Goal: Task Accomplishment & Management: Complete application form

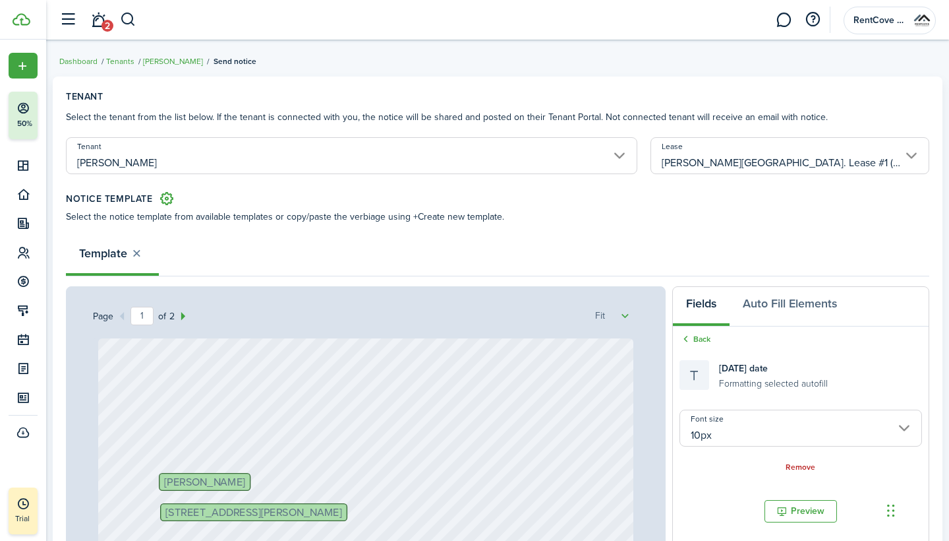
select select "fit"
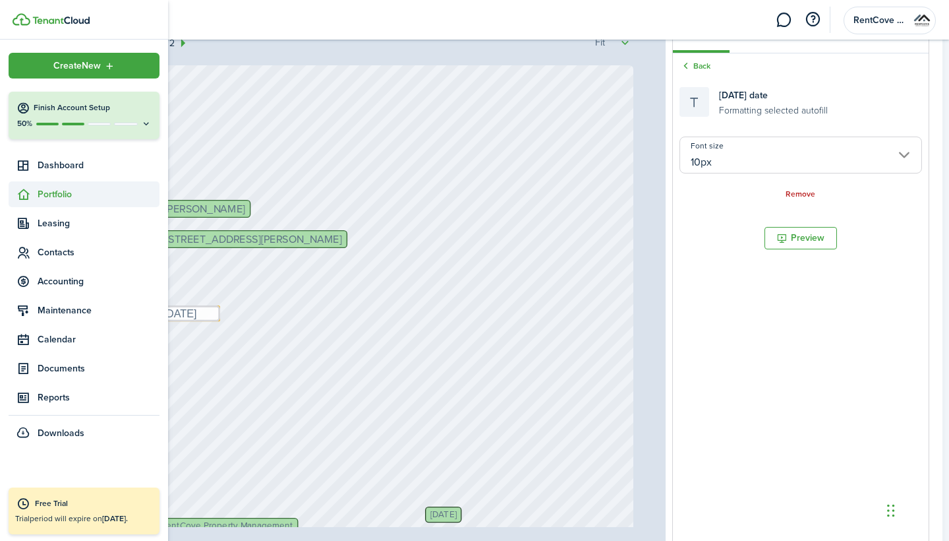
click at [63, 187] on span "Portfolio" at bounding box center [99, 194] width 122 height 14
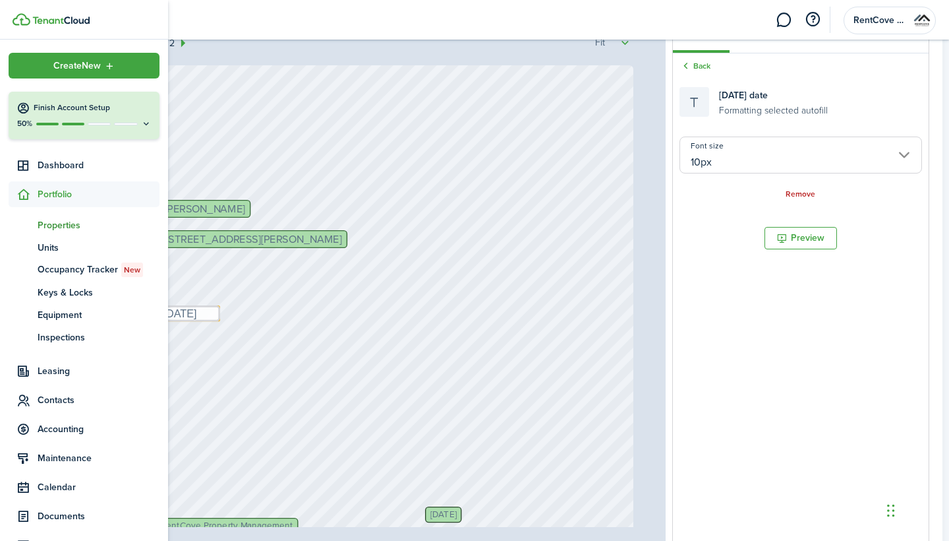
click at [72, 226] on span "Properties" at bounding box center [99, 225] width 122 height 14
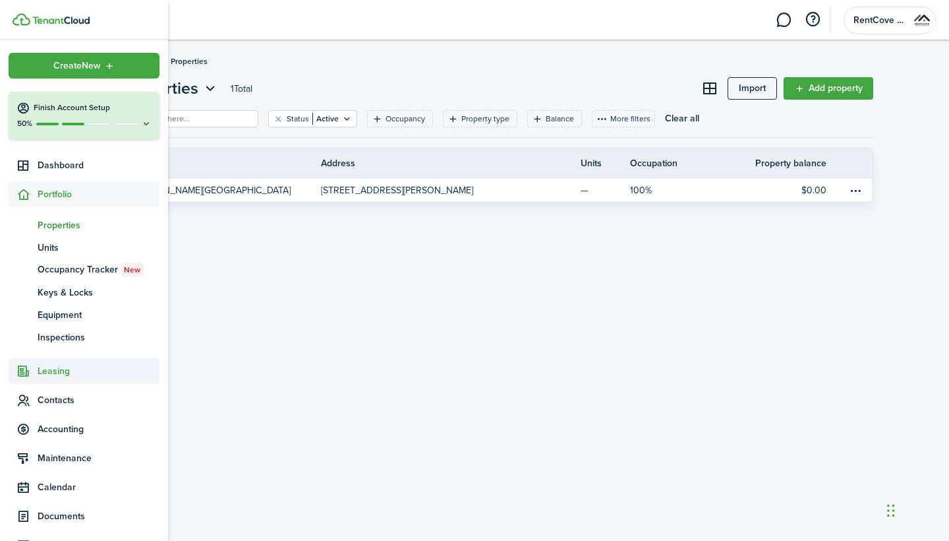
click at [69, 380] on span "Leasing" at bounding box center [84, 371] width 151 height 26
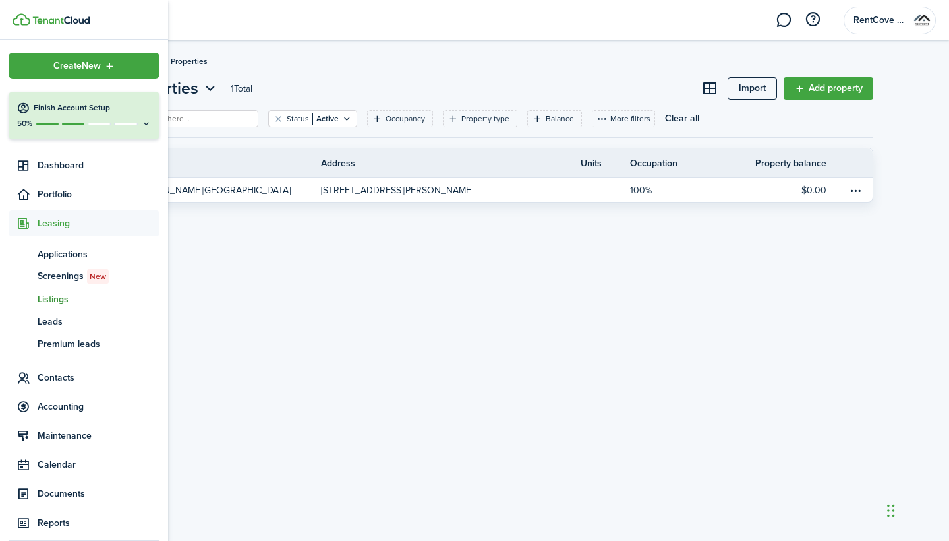
click at [73, 296] on span "Listings" at bounding box center [99, 299] width 122 height 14
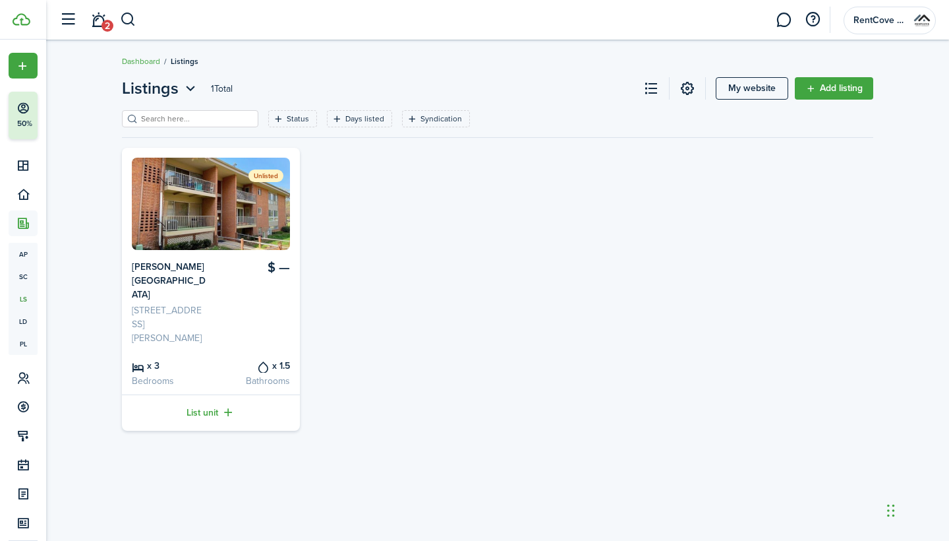
click at [365, 310] on div "Unlisted $ — [PERSON_NAME][GEOGRAPHIC_DATA] [STREET_ADDRESS][PERSON_NAME] x 3 B…" at bounding box center [497, 289] width 765 height 283
click at [836, 85] on link "Add listing" at bounding box center [834, 88] width 78 height 22
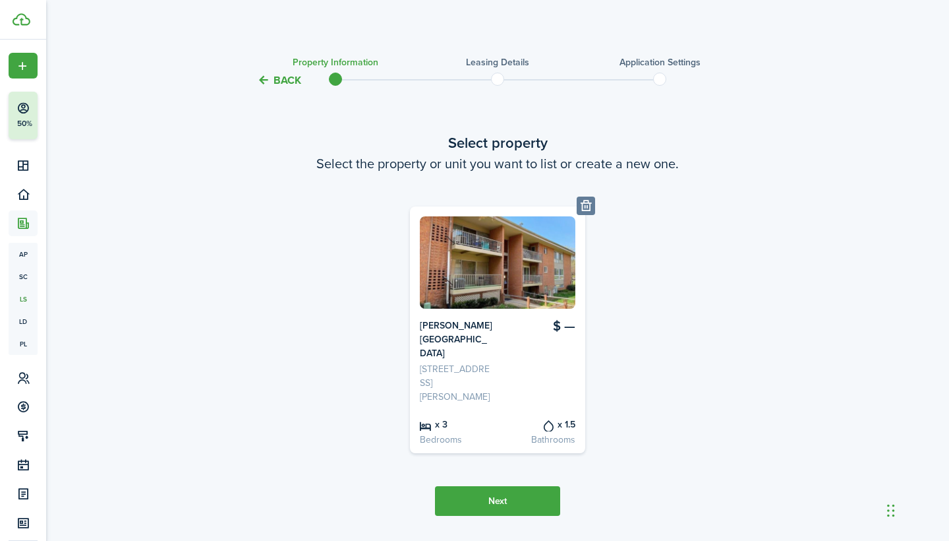
scroll to position [3, 0]
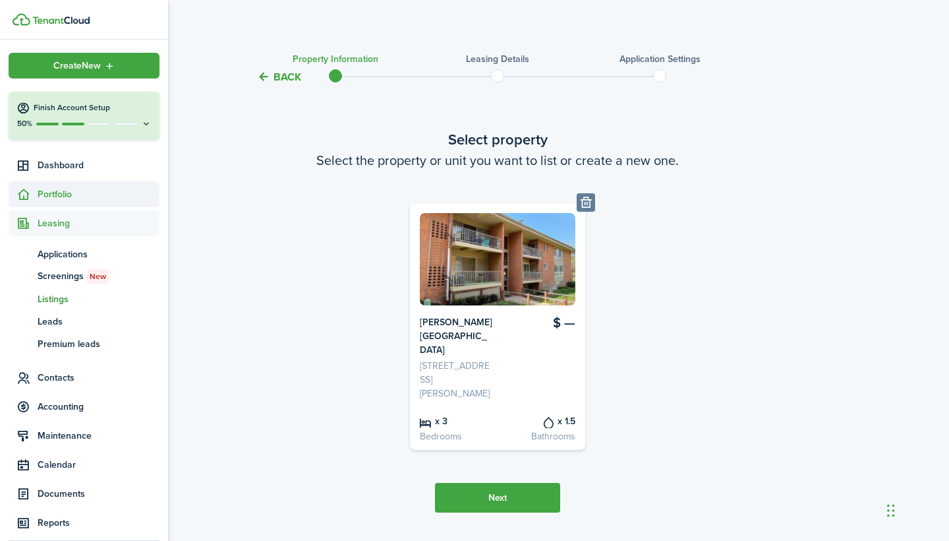
click at [28, 189] on icon at bounding box center [23, 194] width 14 height 13
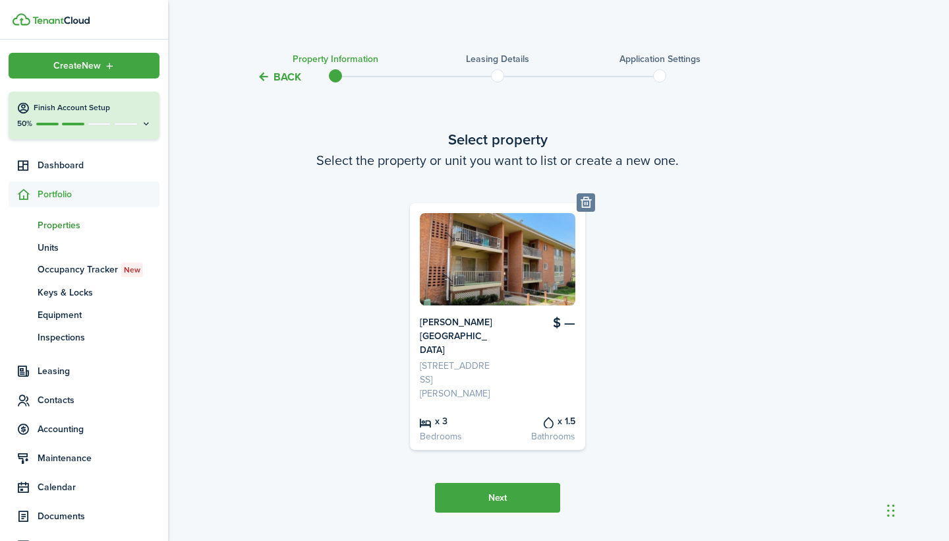
click at [45, 229] on span "Properties" at bounding box center [99, 225] width 122 height 14
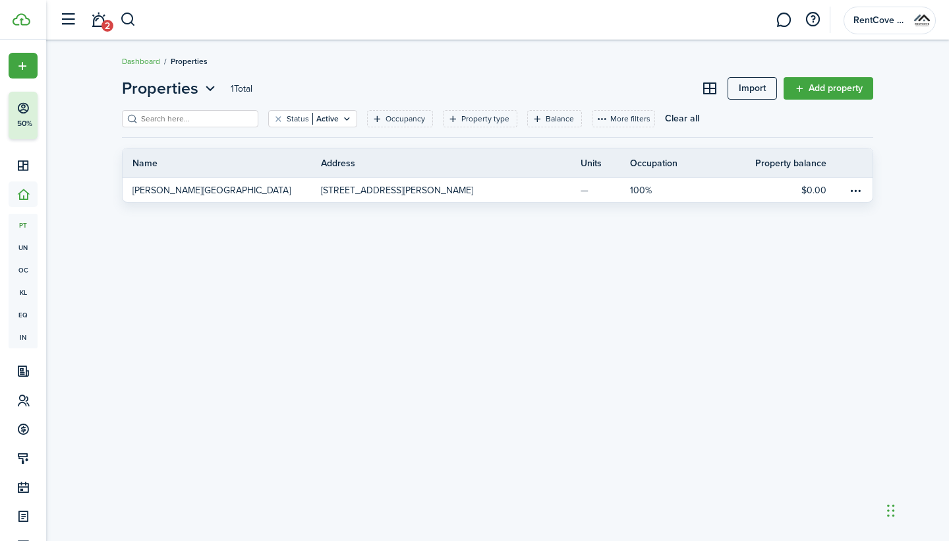
click at [367, 270] on div "Properties 1 Total Import Add property Status Active Occupancy Property type Ba…" at bounding box center [497, 290] width 903 height 441
click at [811, 86] on link "Add property" at bounding box center [829, 88] width 90 height 22
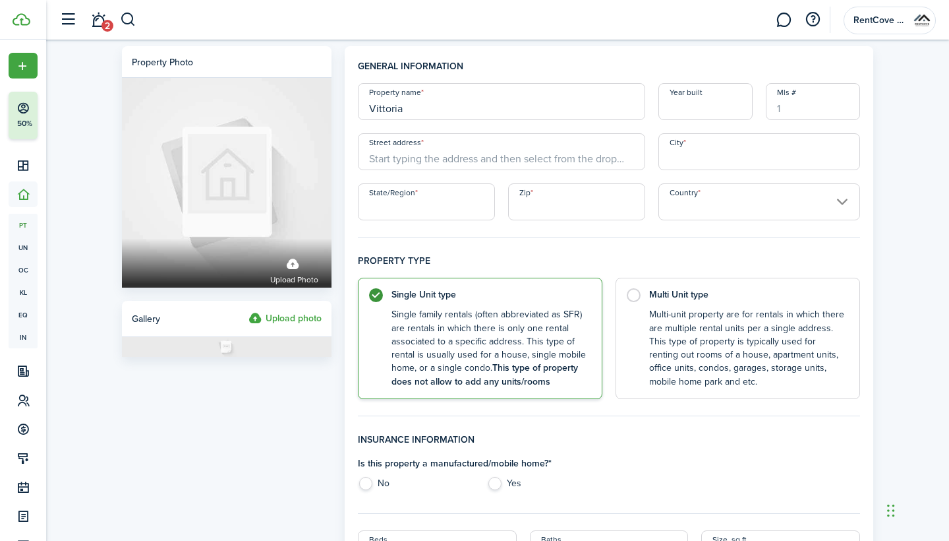
type input "Vittoria"
click at [691, 115] on input "Year built" at bounding box center [706, 101] width 94 height 37
type input "2005"
paste input "[STREET_ADDRESS][PERSON_NAME]"
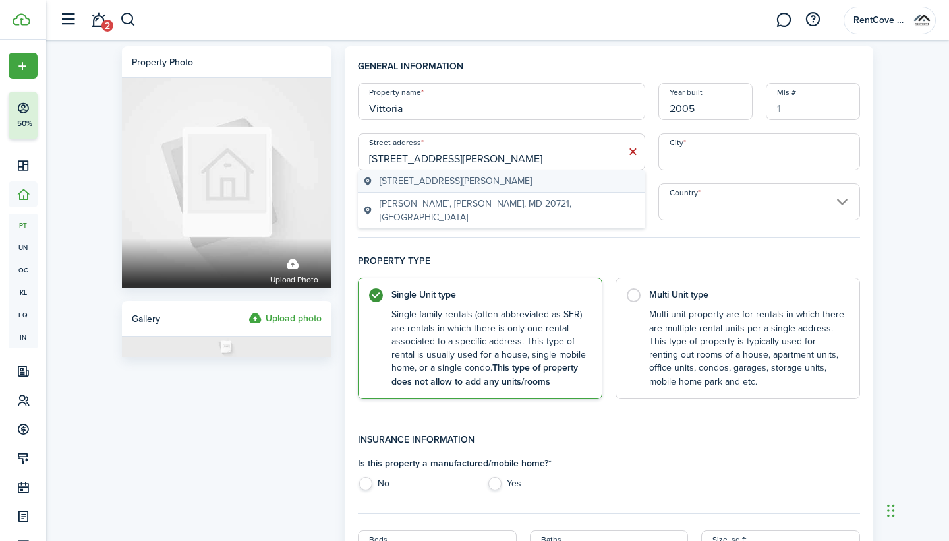
click at [475, 183] on span "[STREET_ADDRESS][PERSON_NAME]" at bounding box center [456, 181] width 152 height 14
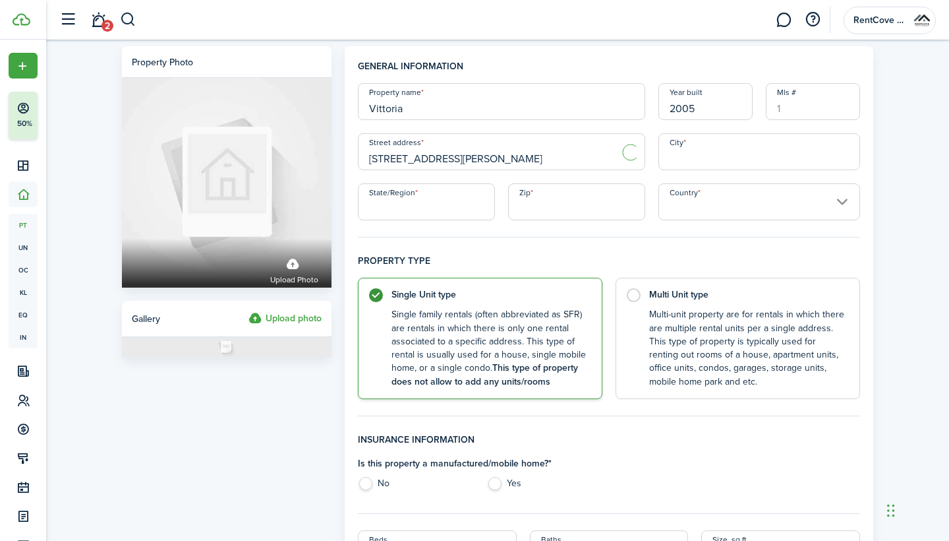
type input "[STREET_ADDRESS][PERSON_NAME]"
type input "[PERSON_NAME]"
type input "MD"
type input "20721"
type input "[GEOGRAPHIC_DATA]"
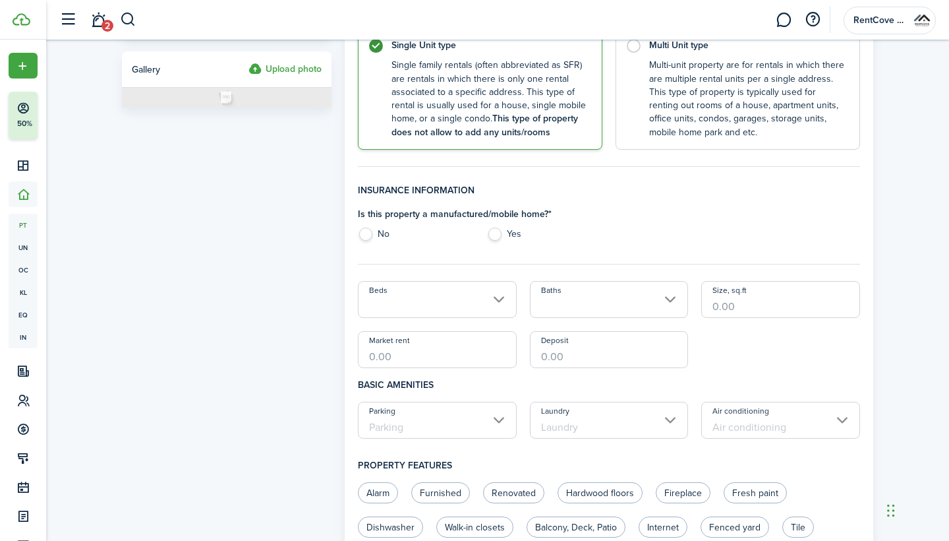
scroll to position [252, 0]
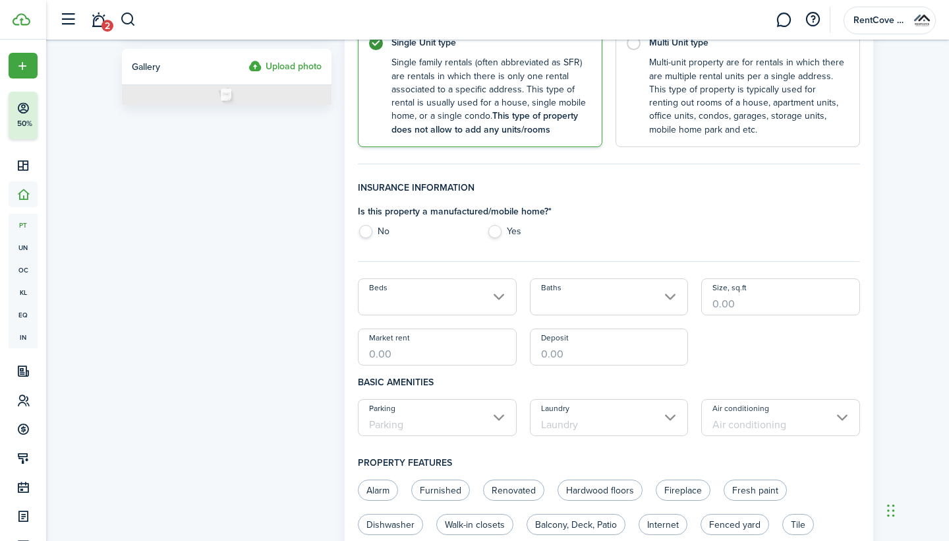
click at [369, 229] on label "No" at bounding box center [415, 235] width 115 height 20
radio input "true"
click at [409, 289] on input "Beds" at bounding box center [437, 296] width 159 height 37
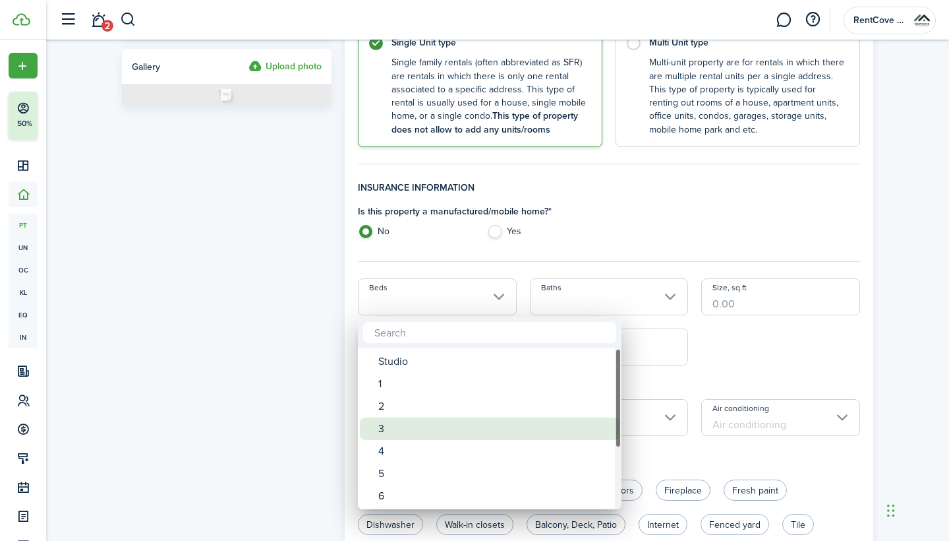
click at [415, 422] on div "3" at bounding box center [494, 428] width 233 height 22
type input "3"
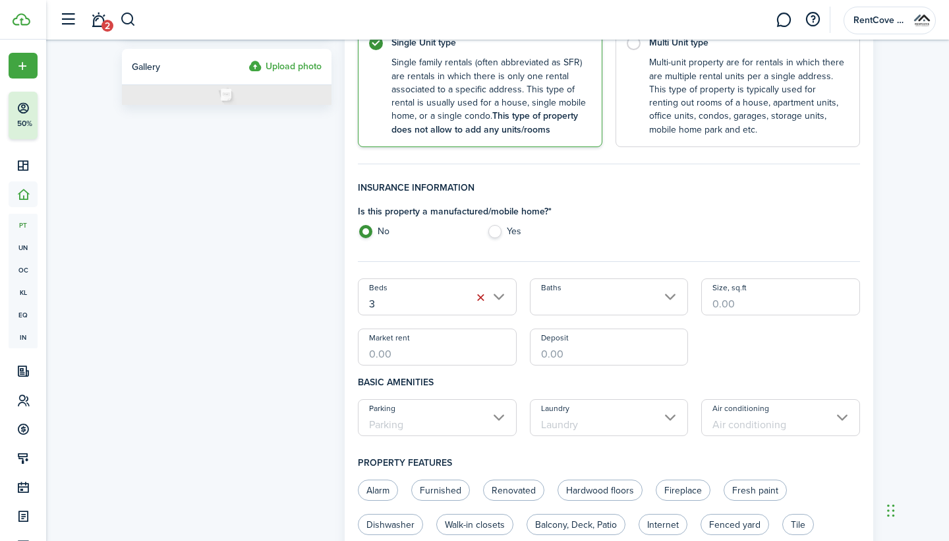
click at [587, 299] on input "Baths" at bounding box center [609, 296] width 159 height 37
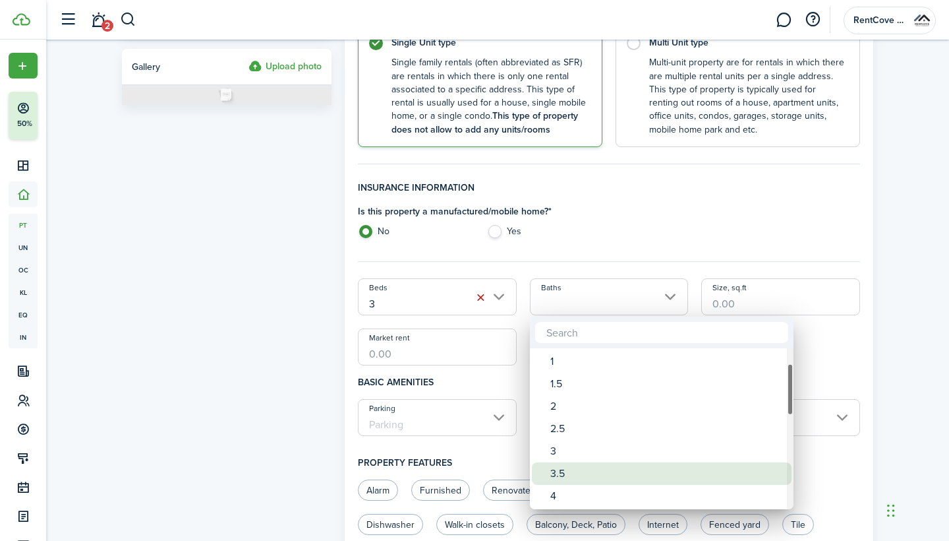
click at [581, 470] on div "3.5" at bounding box center [666, 473] width 233 height 22
type input "3.5"
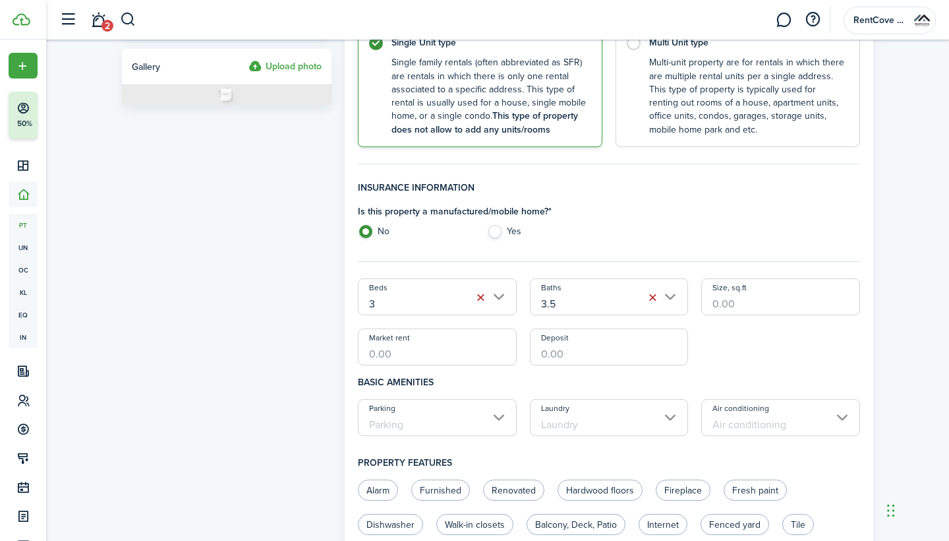
click at [758, 307] on input "Size, sq.ft" at bounding box center [780, 296] width 159 height 37
type input "5,044"
click at [452, 366] on h4 "Basic amenities" at bounding box center [609, 382] width 502 height 34
click at [448, 359] on input "Market rent" at bounding box center [437, 346] width 159 height 37
type input "$4,000.00"
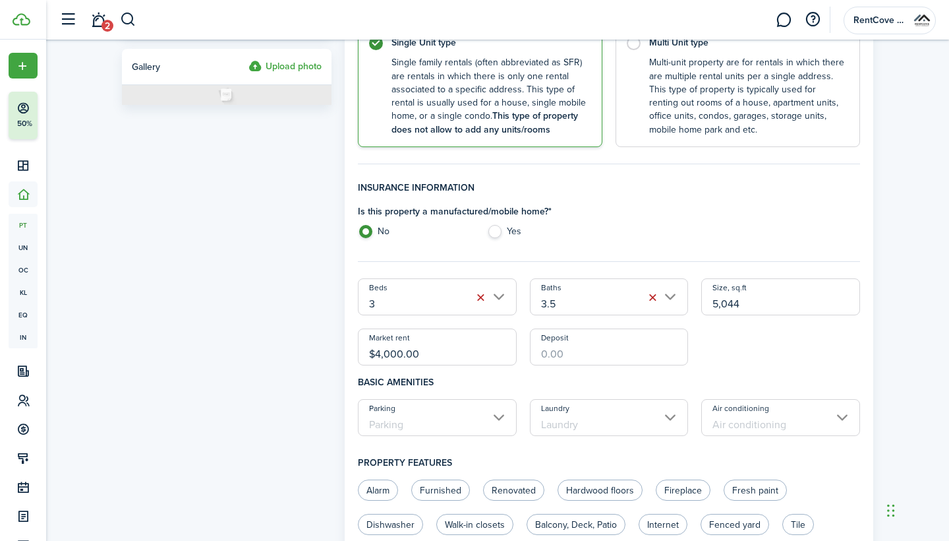
click at [561, 342] on input "Deposit" at bounding box center [609, 346] width 159 height 37
click at [502, 409] on input "Parking" at bounding box center [437, 417] width 159 height 37
type input "$4,000.00"
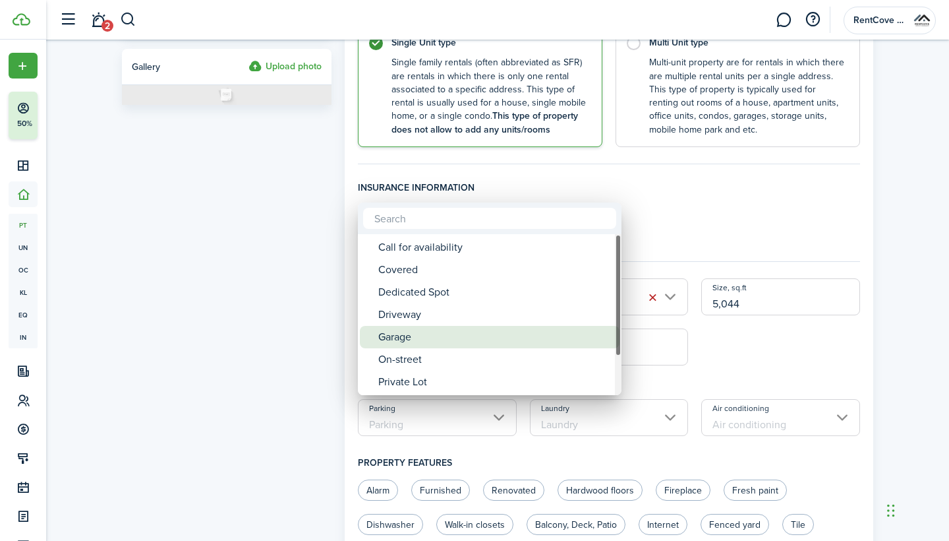
click at [477, 337] on div "Garage" at bounding box center [494, 337] width 233 height 22
type input "Garage"
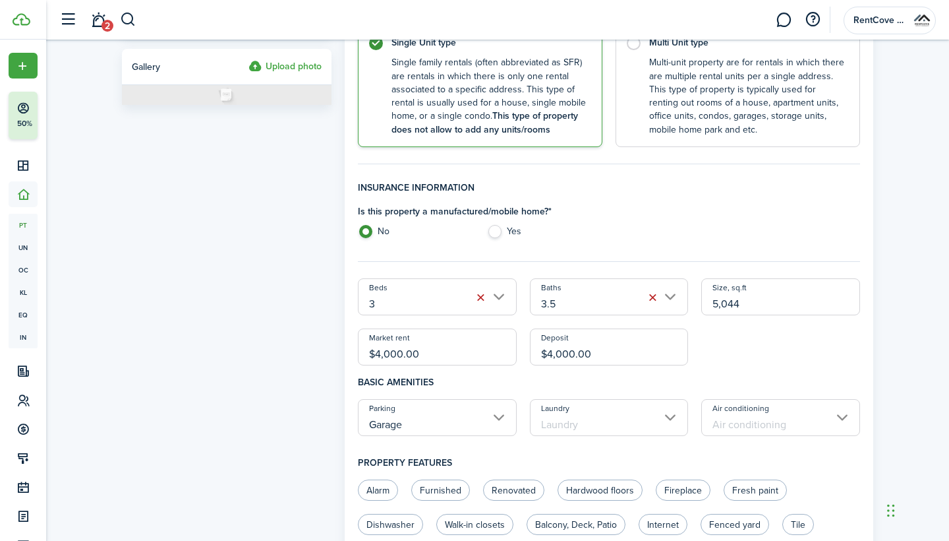
click at [566, 409] on input "Laundry" at bounding box center [609, 417] width 159 height 37
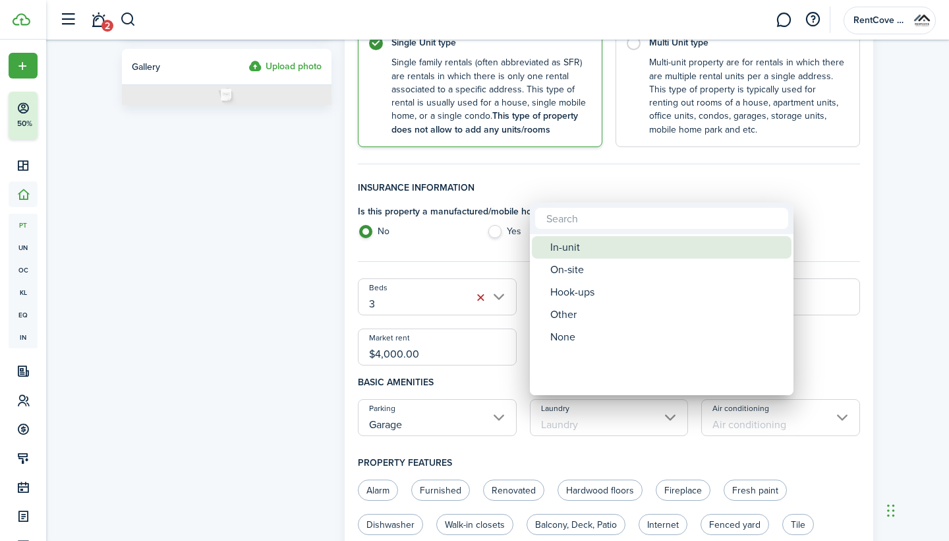
click at [583, 252] on div "In-unit" at bounding box center [666, 247] width 233 height 22
type input "In-unit"
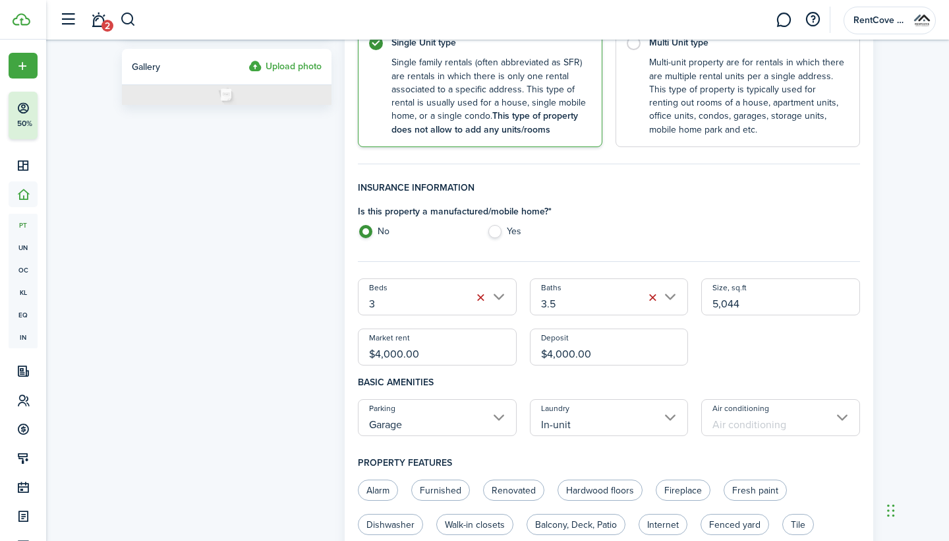
click at [749, 419] on input "Air conditioning" at bounding box center [780, 417] width 159 height 37
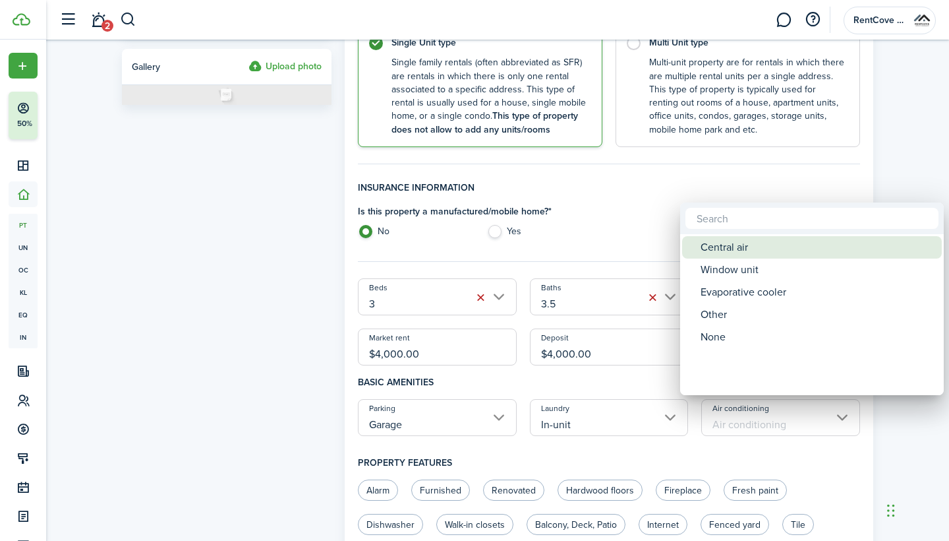
click at [753, 247] on div "Central air" at bounding box center [817, 247] width 233 height 22
type input "Central air"
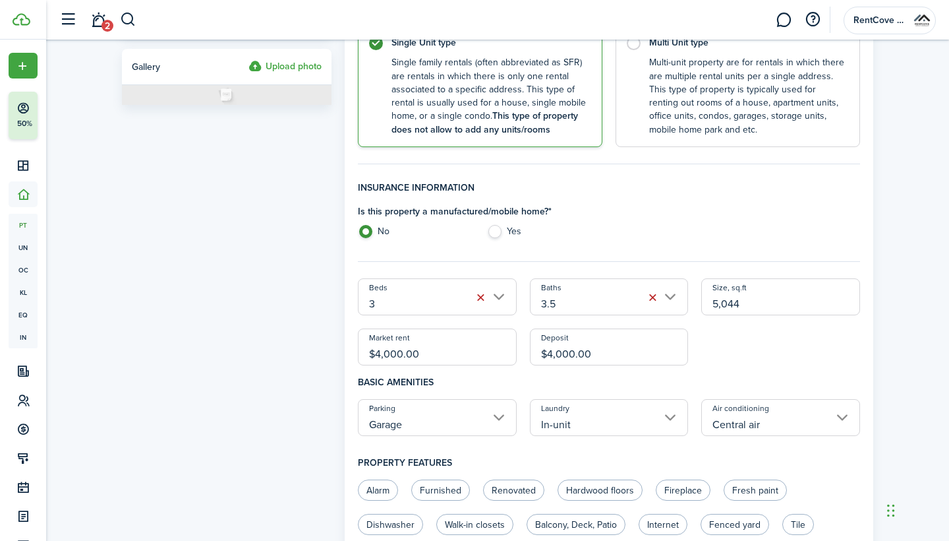
click at [691, 229] on div "Is this property a manufactured/mobile home? * No Yes" at bounding box center [608, 224] width 515 height 40
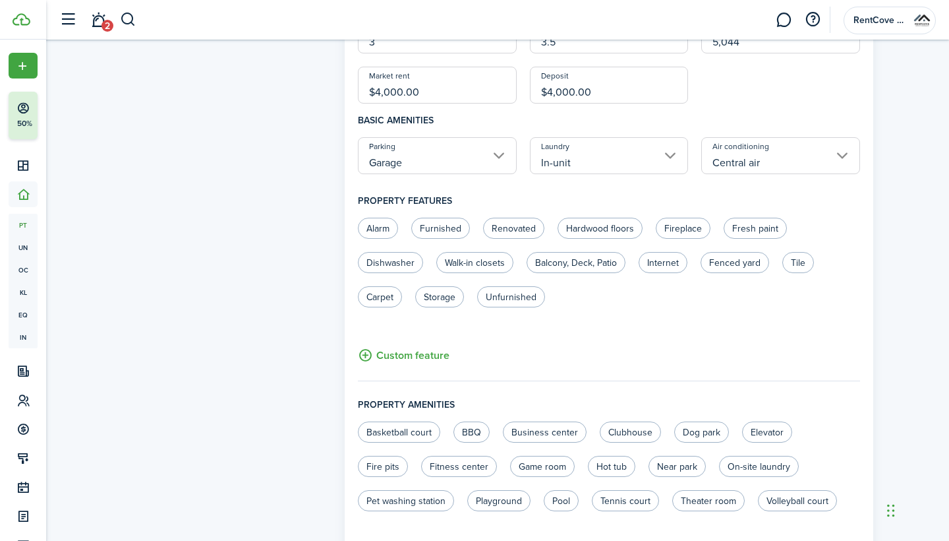
scroll to position [514, 0]
click at [376, 231] on label "Alarm" at bounding box center [378, 227] width 40 height 21
radio input "true"
click at [512, 225] on label "Renovated" at bounding box center [513, 227] width 61 height 21
radio input "true"
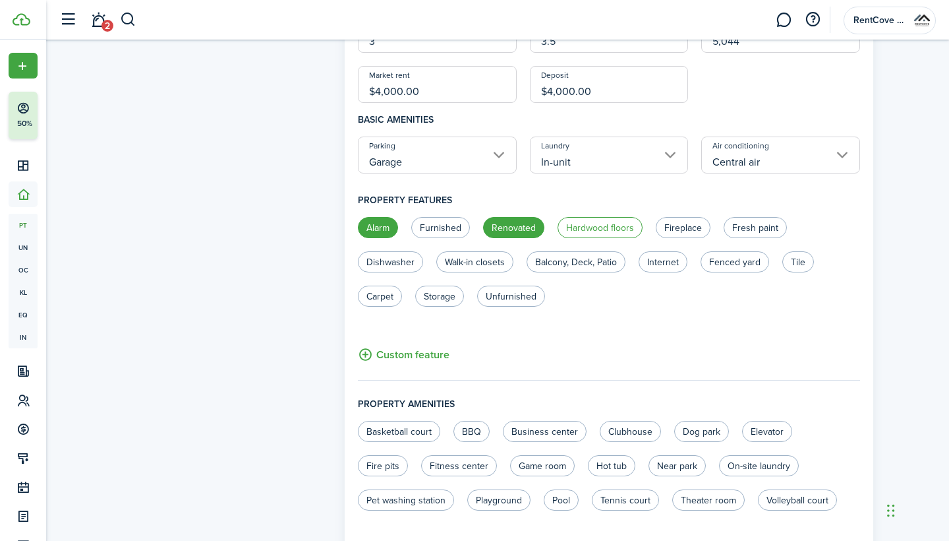
click at [609, 225] on label "Hardwood floors" at bounding box center [600, 227] width 85 height 21
radio input "true"
click at [669, 223] on label "Fireplace" at bounding box center [683, 227] width 55 height 21
click at [681, 222] on label "Fireplace" at bounding box center [683, 227] width 55 height 21
radio input "false"
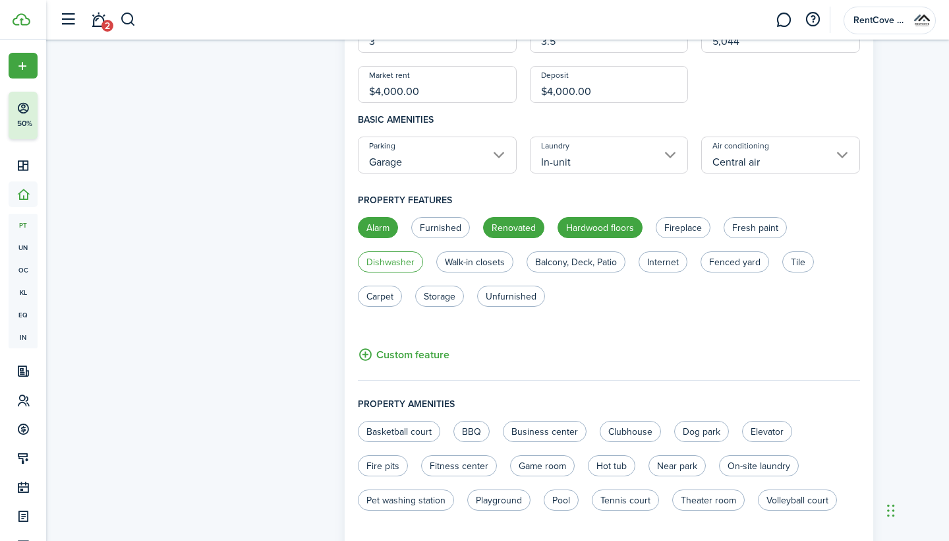
click at [415, 258] on label "Dishwasher" at bounding box center [390, 261] width 65 height 21
radio input "true"
click at [478, 262] on label "Walk-in closets" at bounding box center [474, 261] width 77 height 21
radio input "true"
click at [560, 256] on label "Balcony, Deck, Patio" at bounding box center [576, 261] width 99 height 21
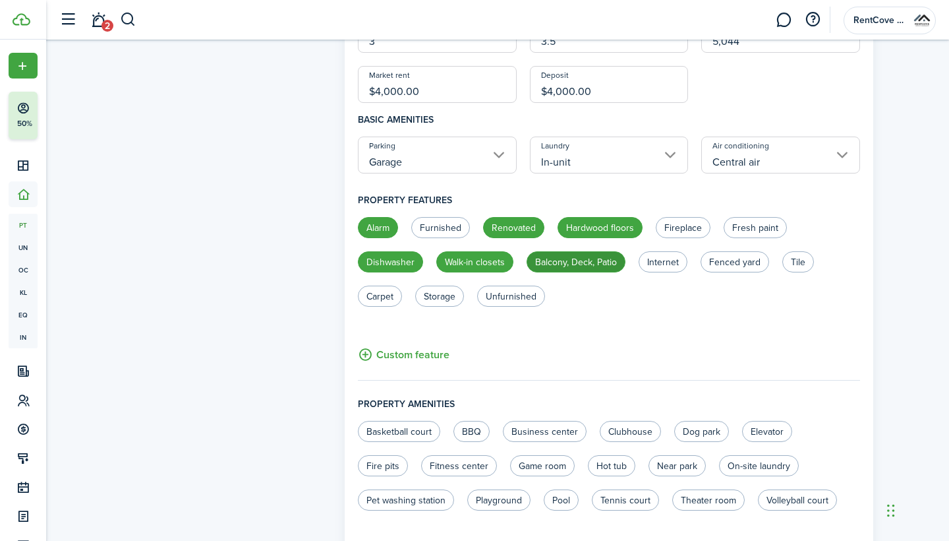
radio input "true"
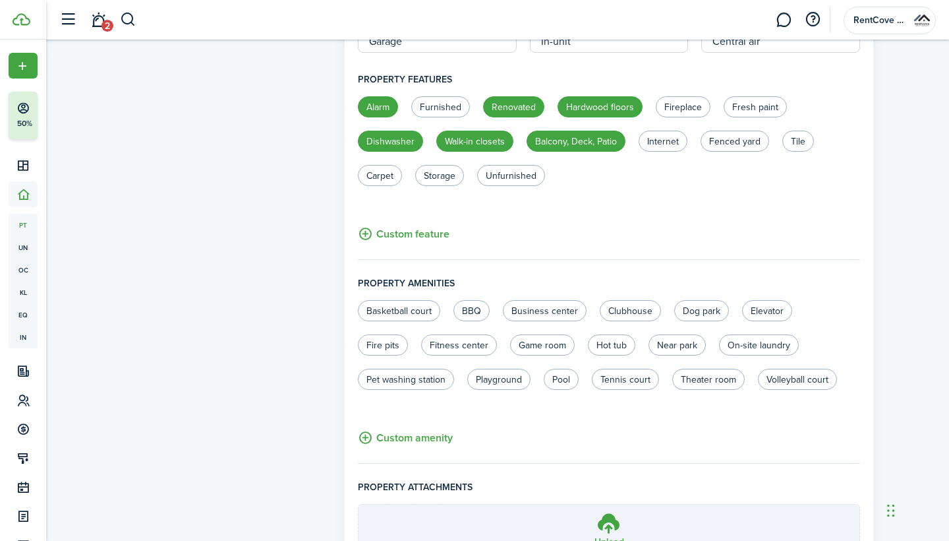
scroll to position [636, 0]
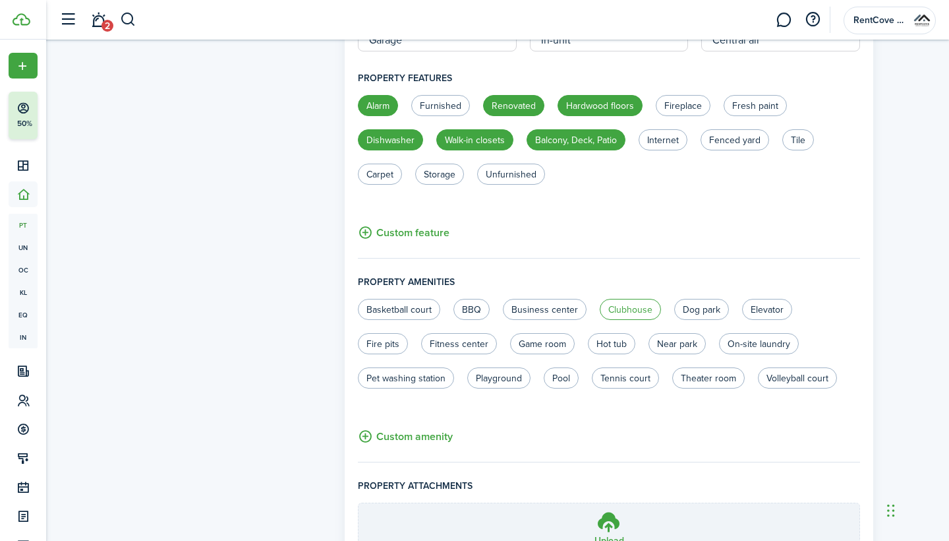
click at [620, 308] on label "Clubhouse" at bounding box center [630, 309] width 61 height 21
radio input "true"
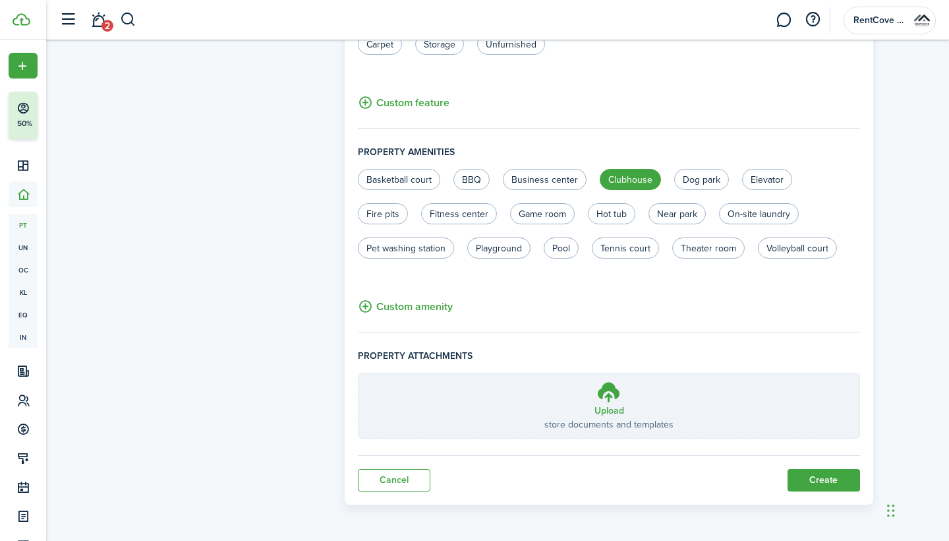
scroll to position [765, 0]
click at [802, 482] on button "Create" at bounding box center [824, 481] width 73 height 22
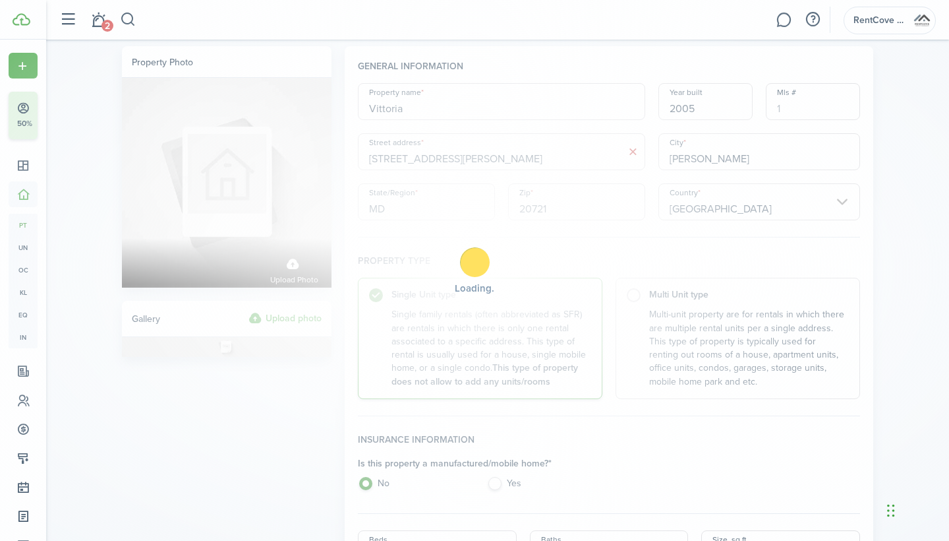
scroll to position [0, 0]
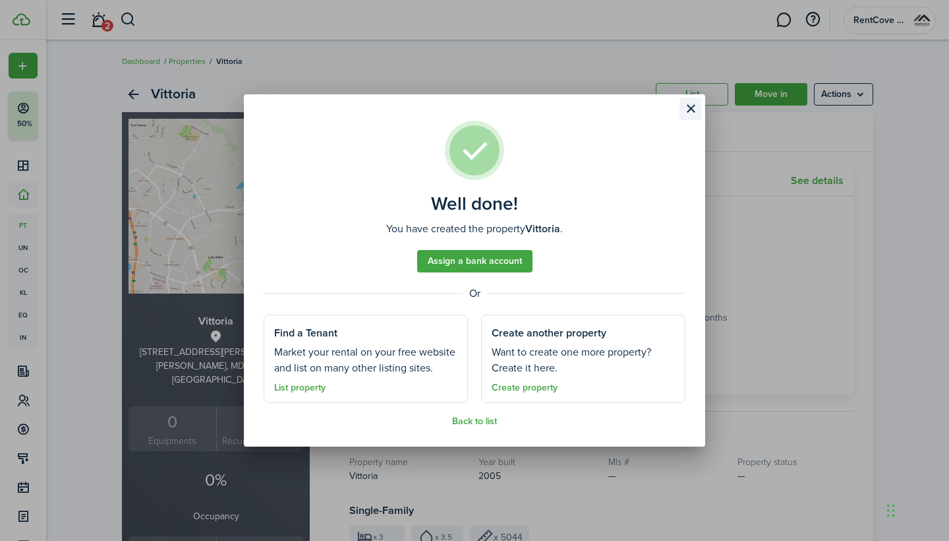
click at [690, 112] on button "Close modal" at bounding box center [691, 109] width 22 height 22
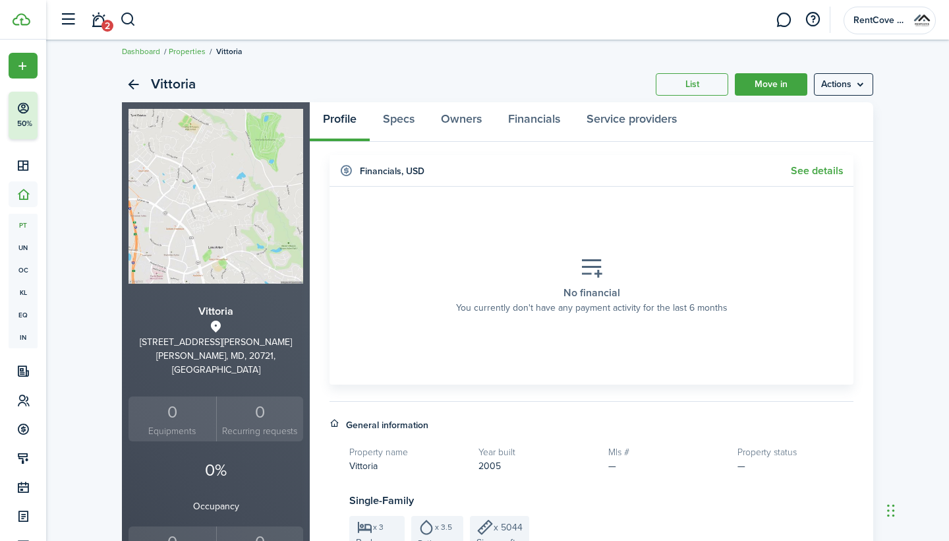
scroll to position [11, 0]
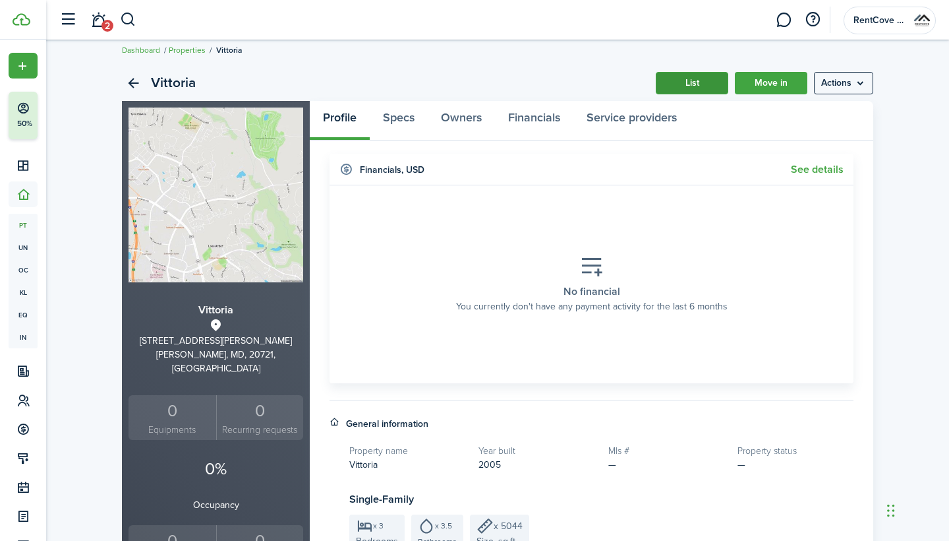
click at [690, 84] on link "List" at bounding box center [692, 83] width 73 height 22
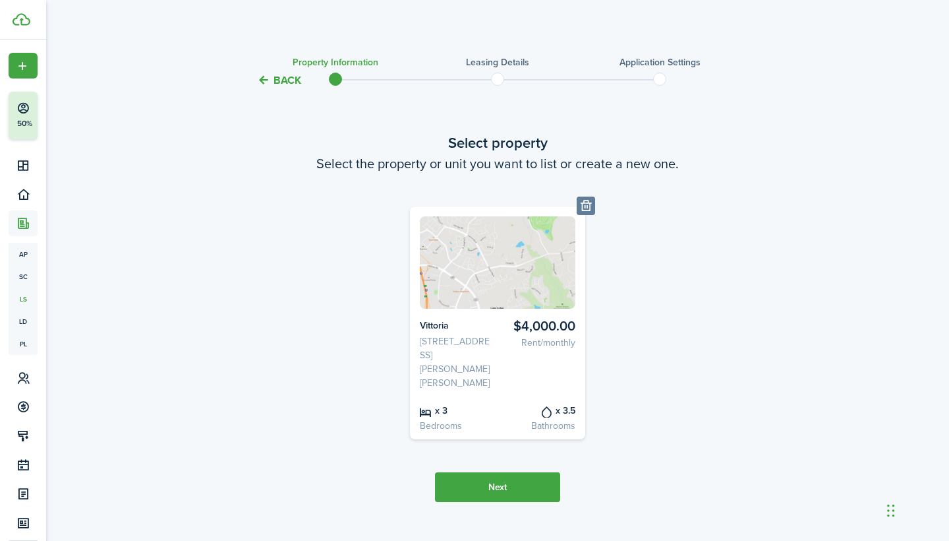
click at [524, 472] on button "Next" at bounding box center [497, 487] width 125 height 30
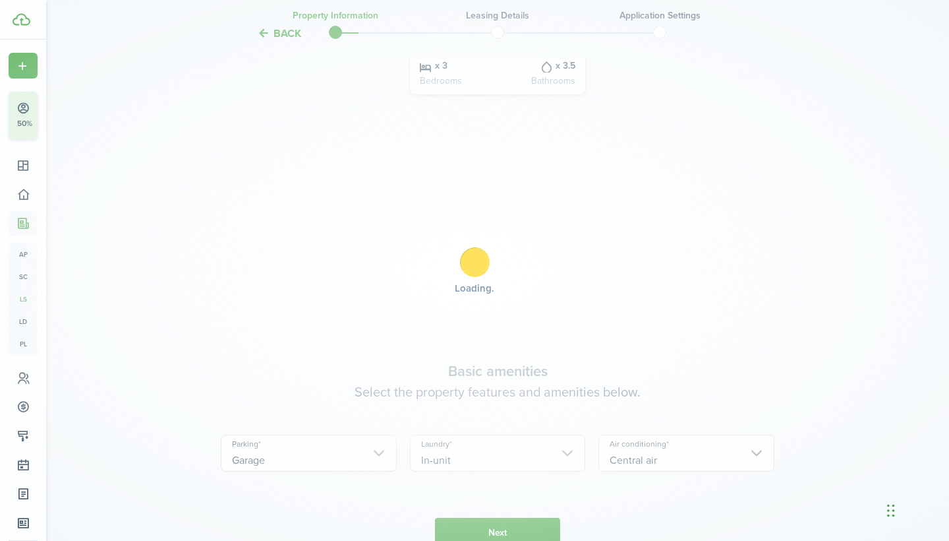
scroll to position [462, 0]
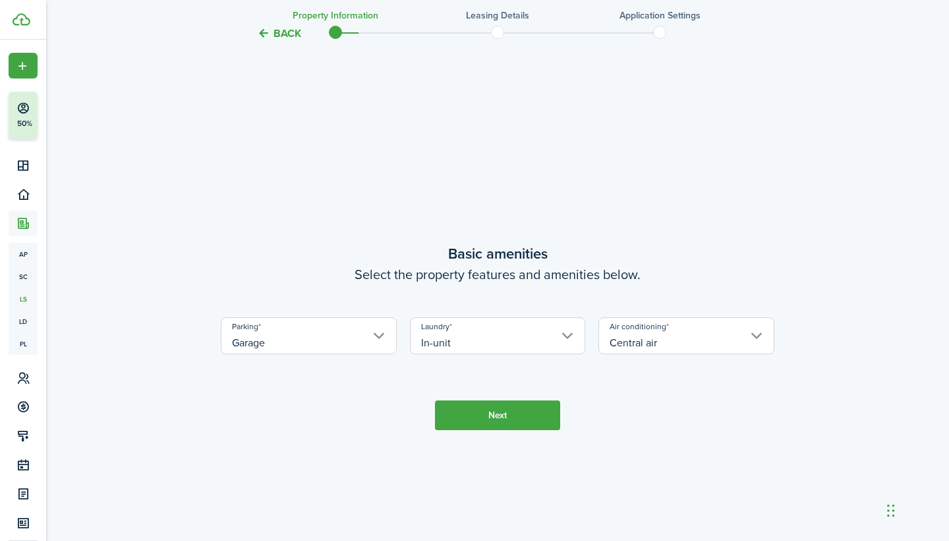
click at [484, 400] on button "Next" at bounding box center [497, 415] width 125 height 30
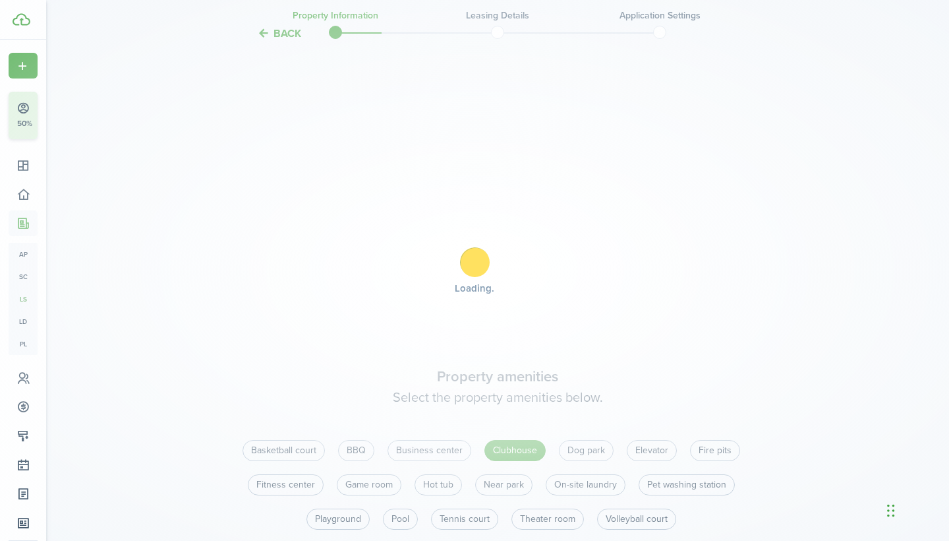
scroll to position [1003, 0]
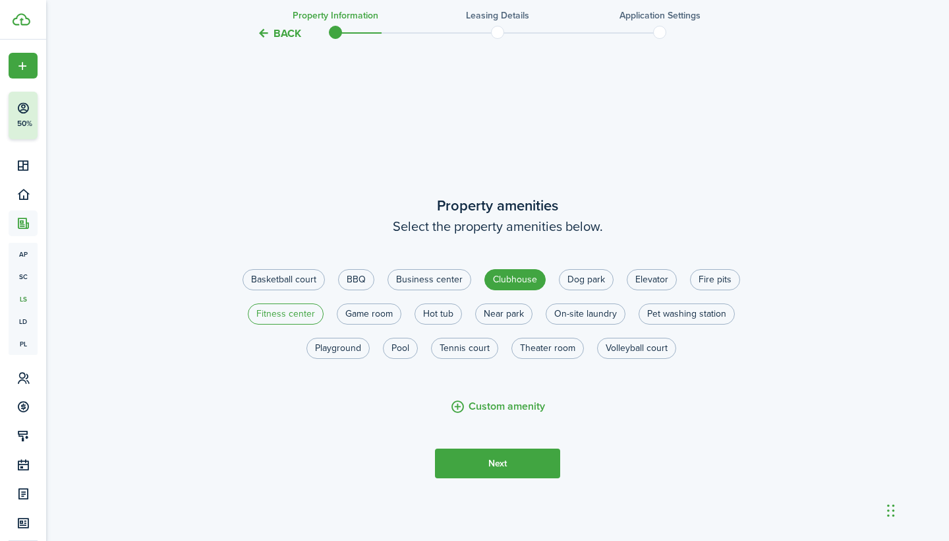
click at [300, 303] on label "Fitness center" at bounding box center [286, 313] width 76 height 21
radio input "true"
click at [399, 338] on label "Pool" at bounding box center [400, 348] width 35 height 21
radio input "true"
click at [368, 303] on label "Game room" at bounding box center [369, 313] width 65 height 21
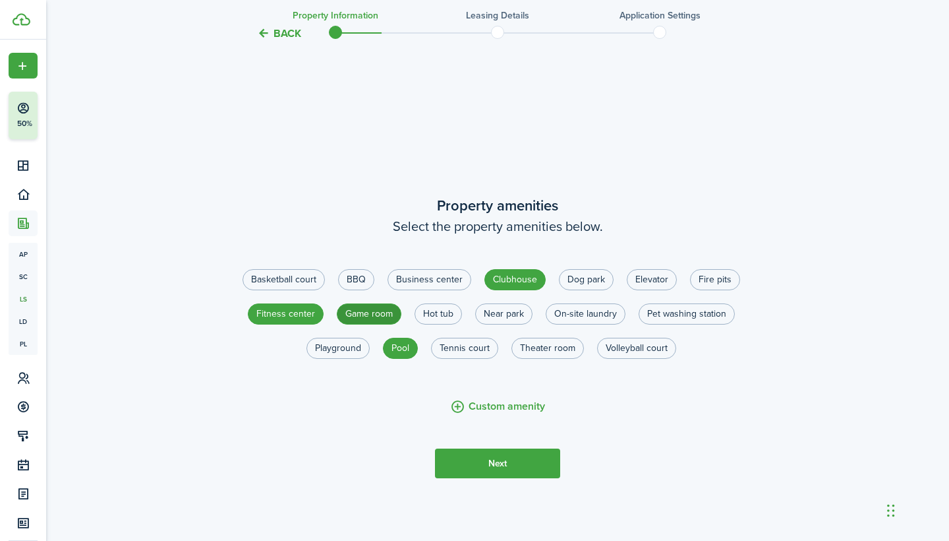
radio input "true"
click at [503, 452] on button "Next" at bounding box center [497, 463] width 125 height 30
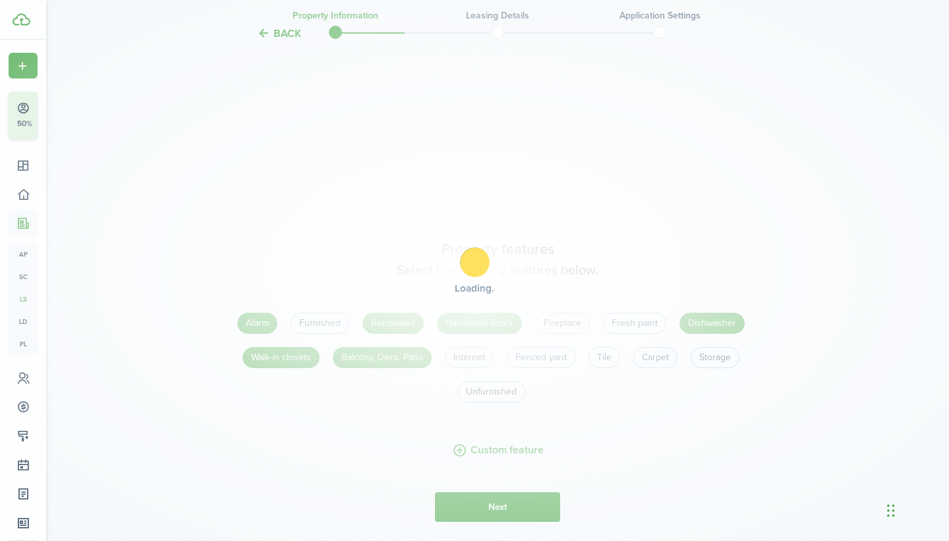
scroll to position [1543, 0]
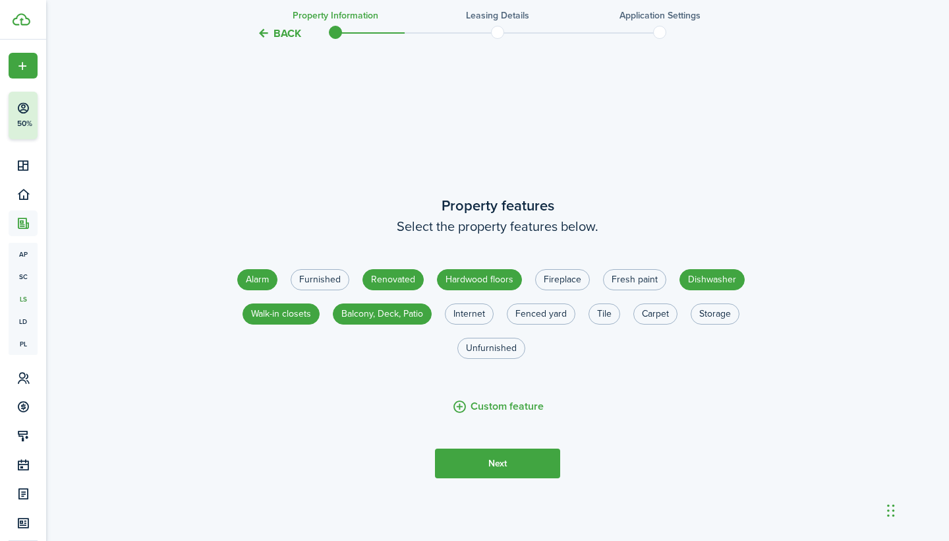
click at [510, 457] on button "Next" at bounding box center [497, 463] width 125 height 30
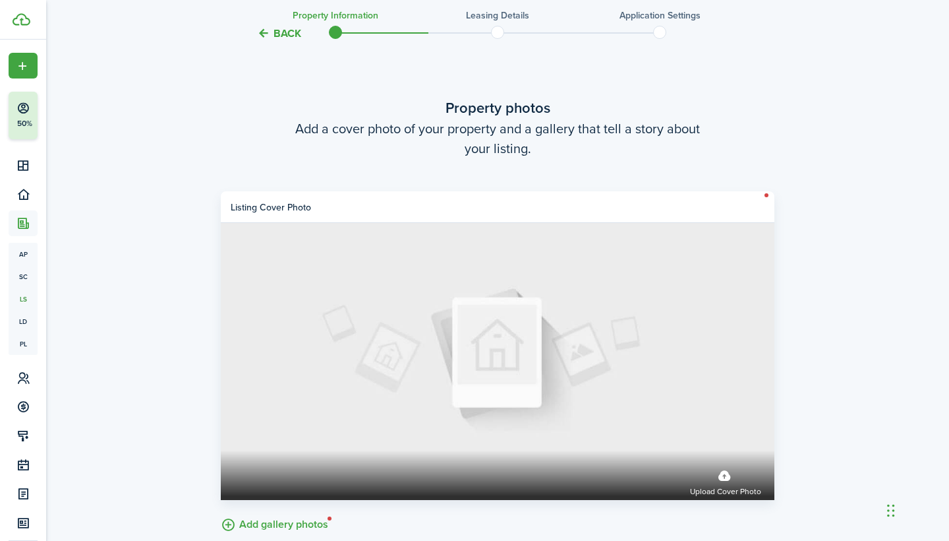
scroll to position [2084, 0]
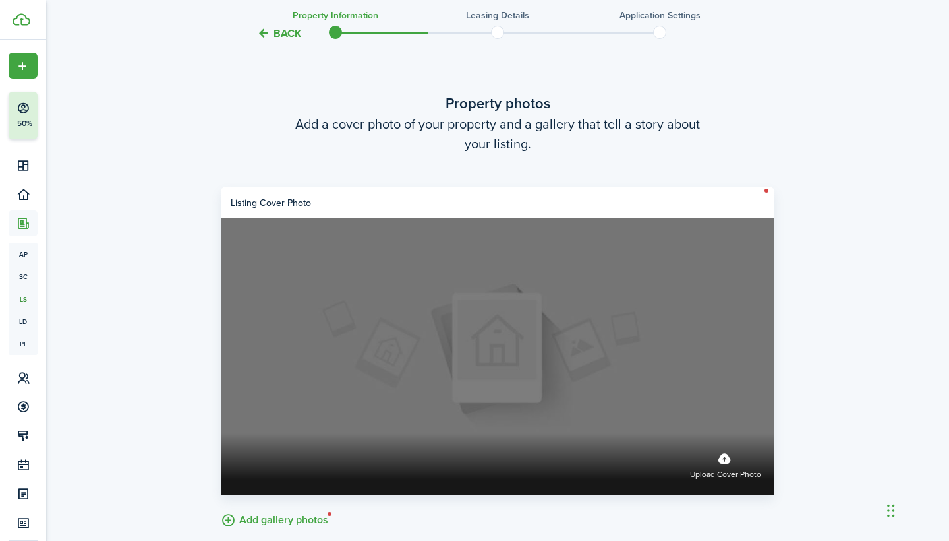
click at [724, 448] on label "Upload cover photo" at bounding box center [725, 463] width 71 height 35
click at [221, 433] on input "Upload cover photo" at bounding box center [221, 433] width 0 height 0
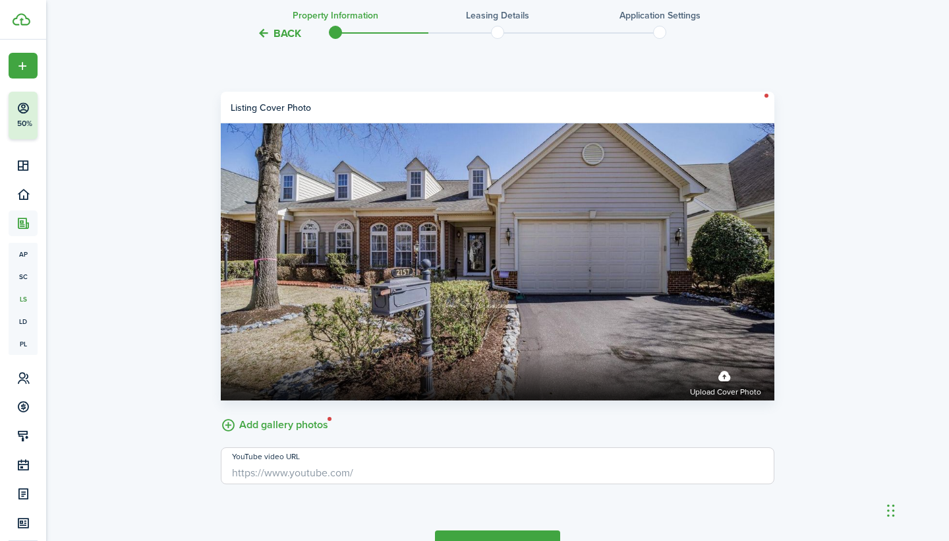
scroll to position [2183, 0]
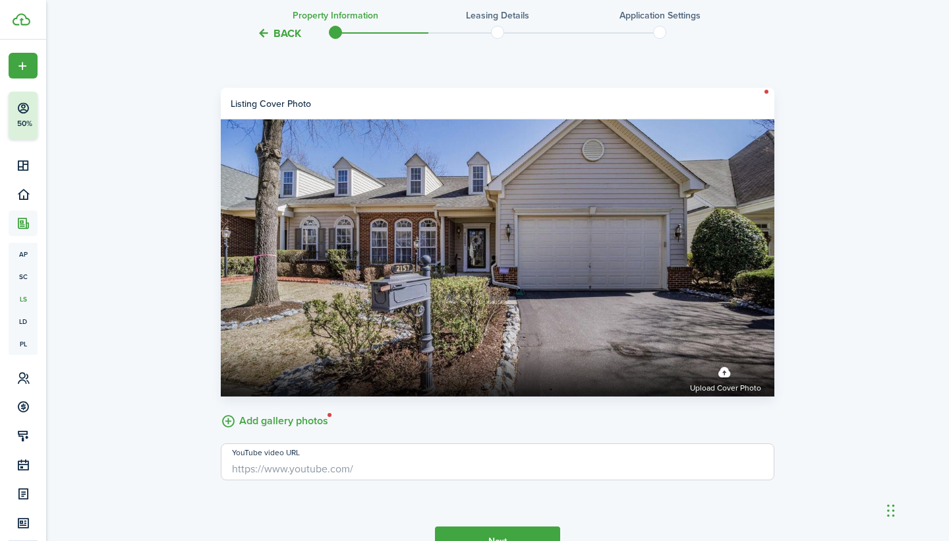
click at [276, 409] on label "Add gallery photos" at bounding box center [274, 419] width 107 height 20
click at [221, 409] on input "Add gallery photos" at bounding box center [221, 409] width 0 height 0
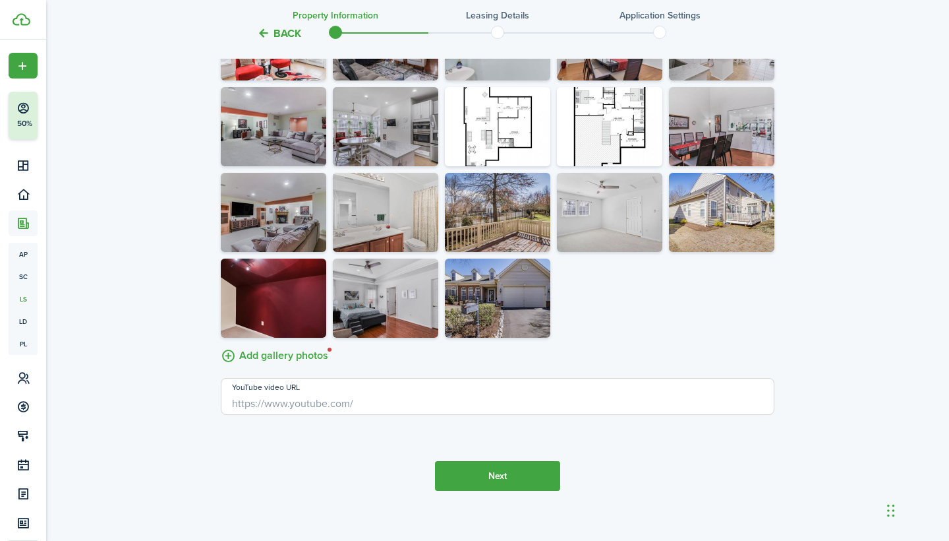
scroll to position [3018, 0]
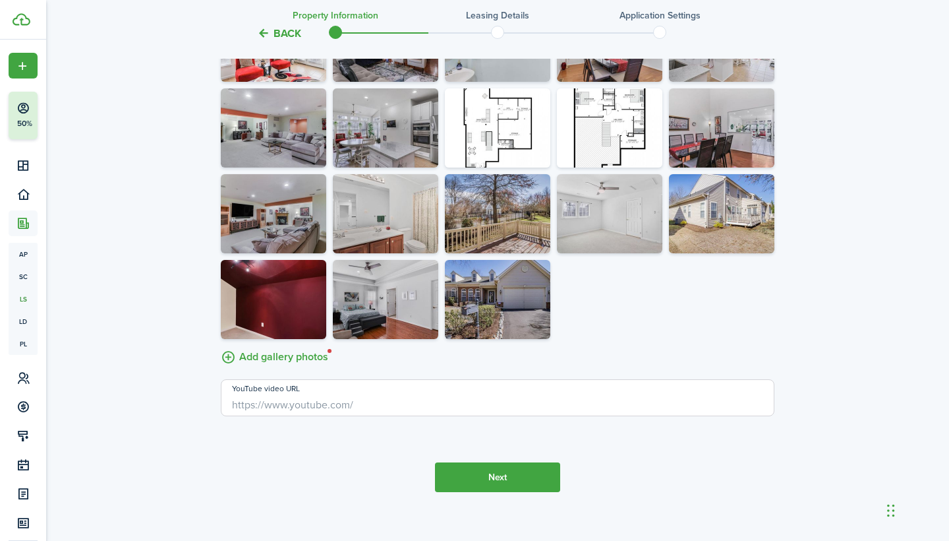
click at [496, 462] on button "Next" at bounding box center [497, 477] width 125 height 30
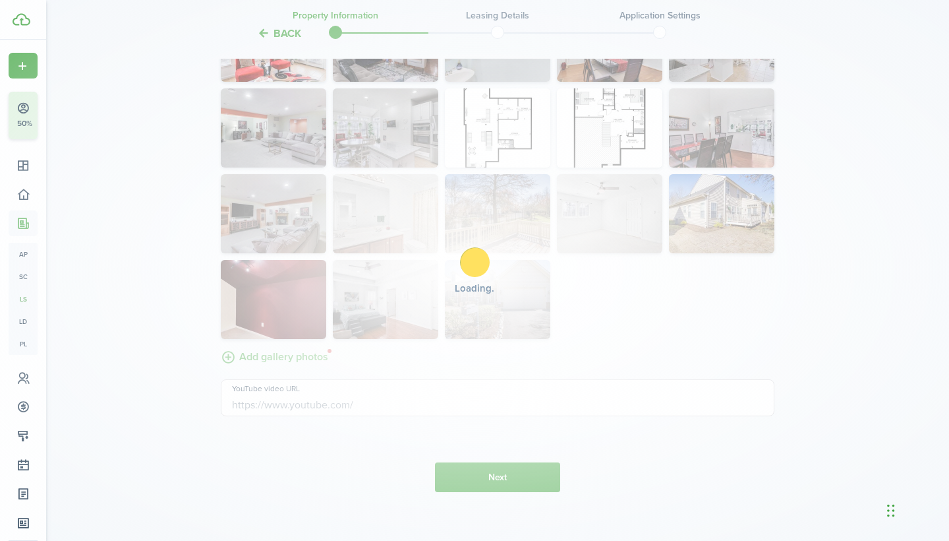
click at [496, 457] on div "Loading" at bounding box center [474, 270] width 949 height 541
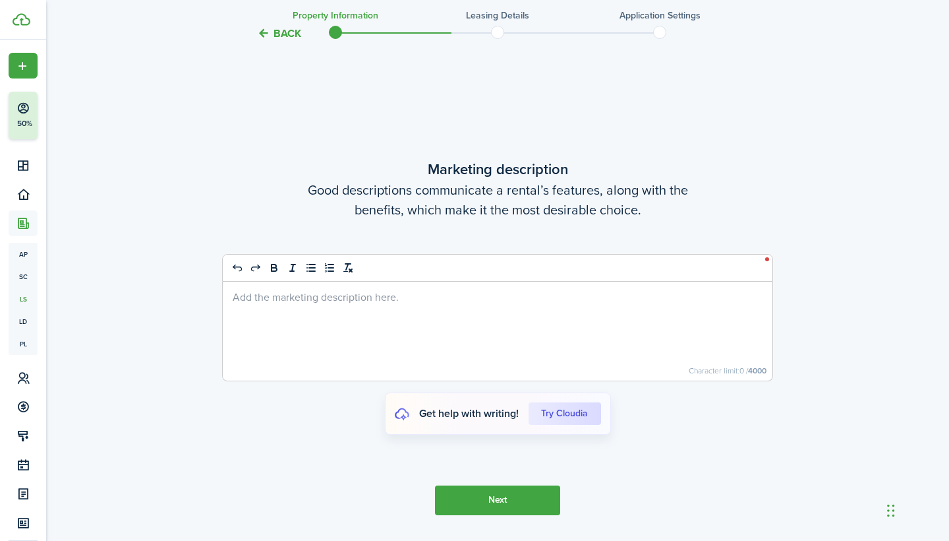
click at [287, 347] on div at bounding box center [498, 330] width 550 height 99
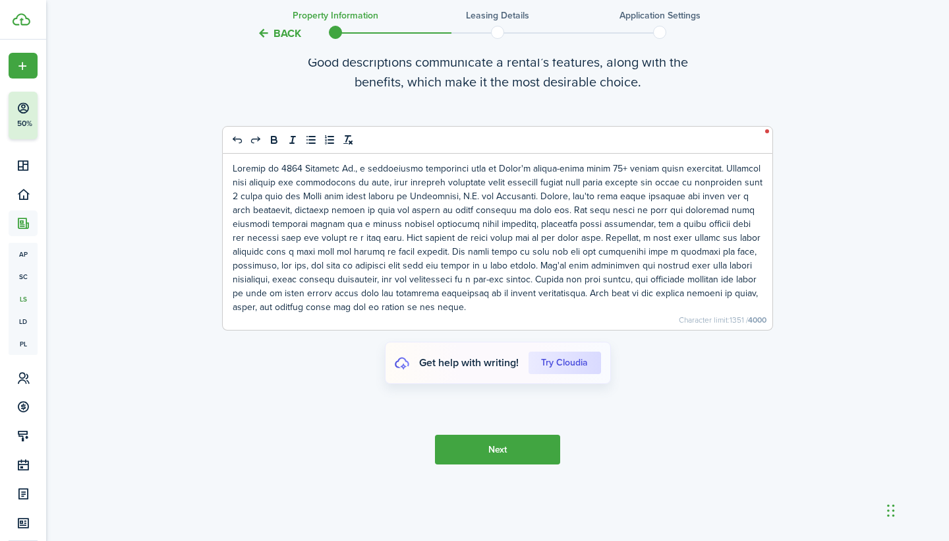
scroll to position [3558, 0]
click at [532, 438] on button "Next" at bounding box center [497, 450] width 125 height 30
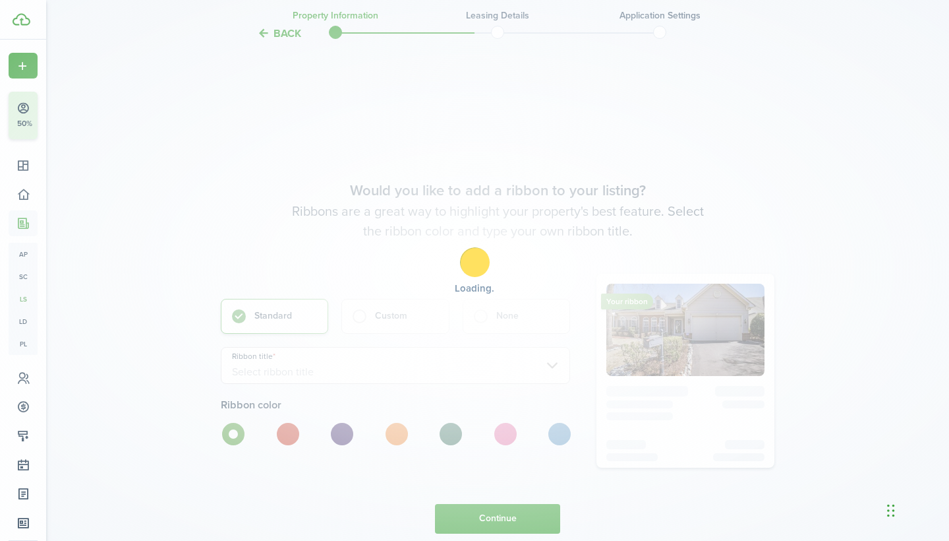
scroll to position [4010, 0]
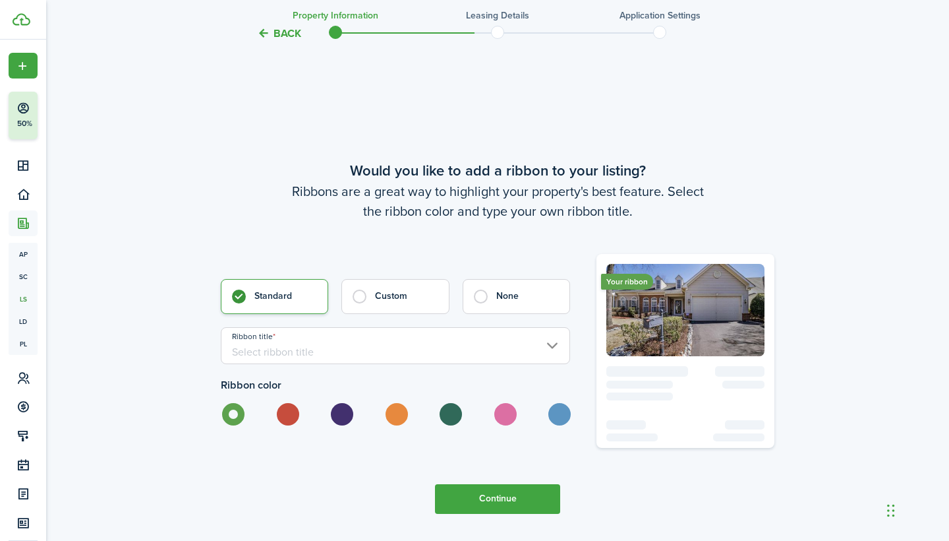
click at [480, 349] on input "Ribbon title" at bounding box center [395, 345] width 349 height 37
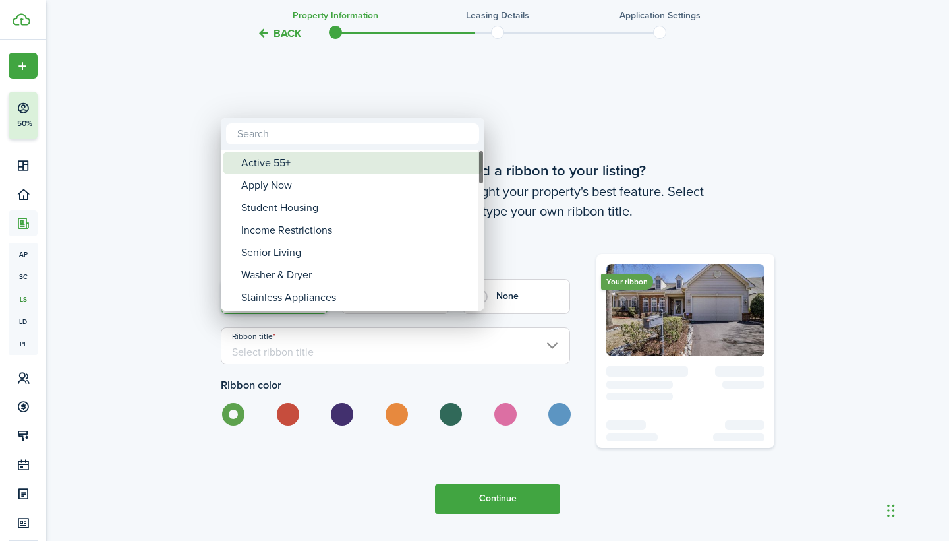
click at [417, 160] on div "Active 55+" at bounding box center [357, 163] width 233 height 22
type input "Active 55+"
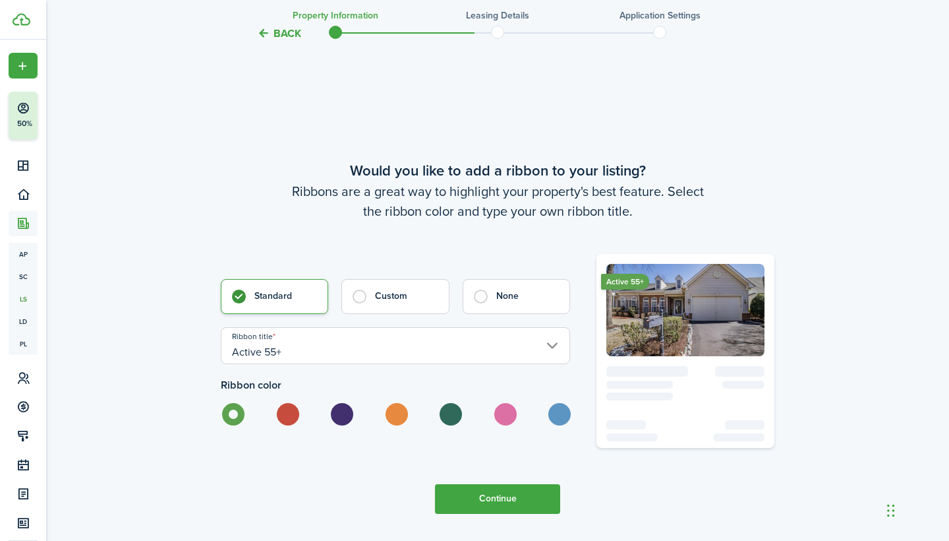
click at [375, 346] on input "Active 55+" at bounding box center [395, 345] width 349 height 37
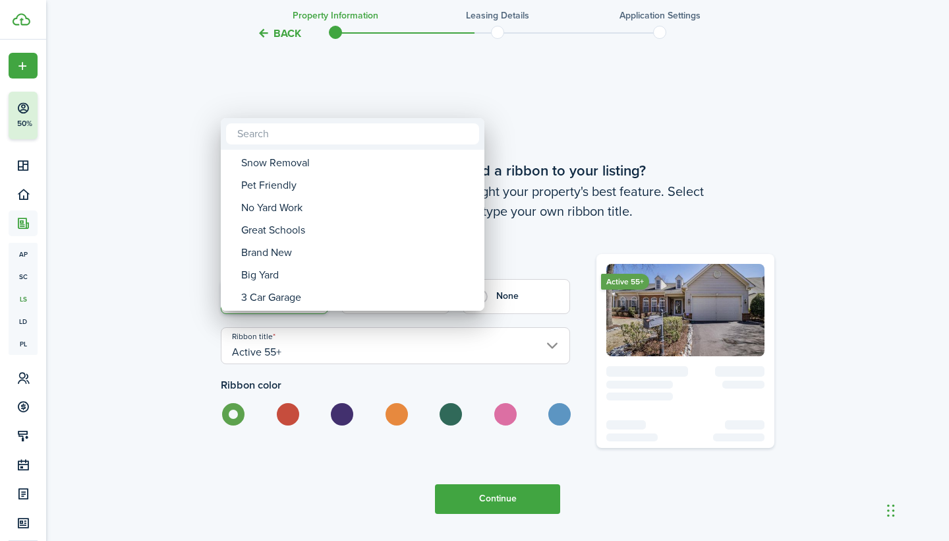
click at [381, 100] on div at bounding box center [475, 270] width 1160 height 751
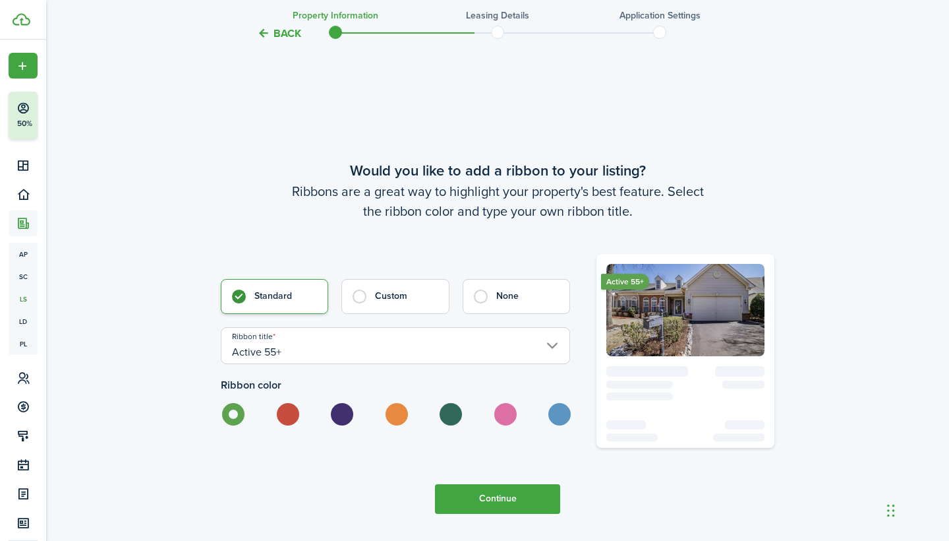
click at [291, 403] on label at bounding box center [287, 414] width 23 height 22
radio input "false"
click at [407, 403] on label at bounding box center [395, 414] width 23 height 22
radio input "false"
radio input "true"
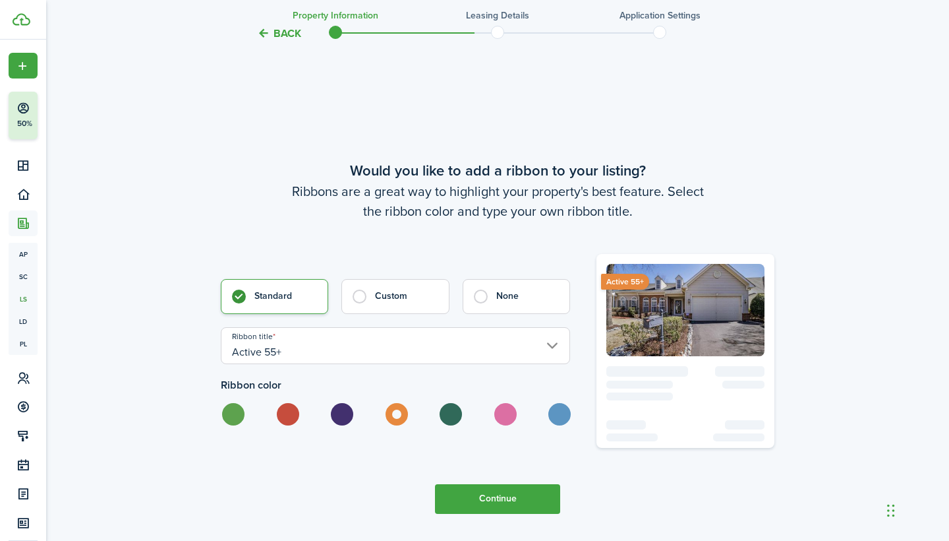
click at [389, 345] on input "Active 55+" at bounding box center [395, 345] width 349 height 37
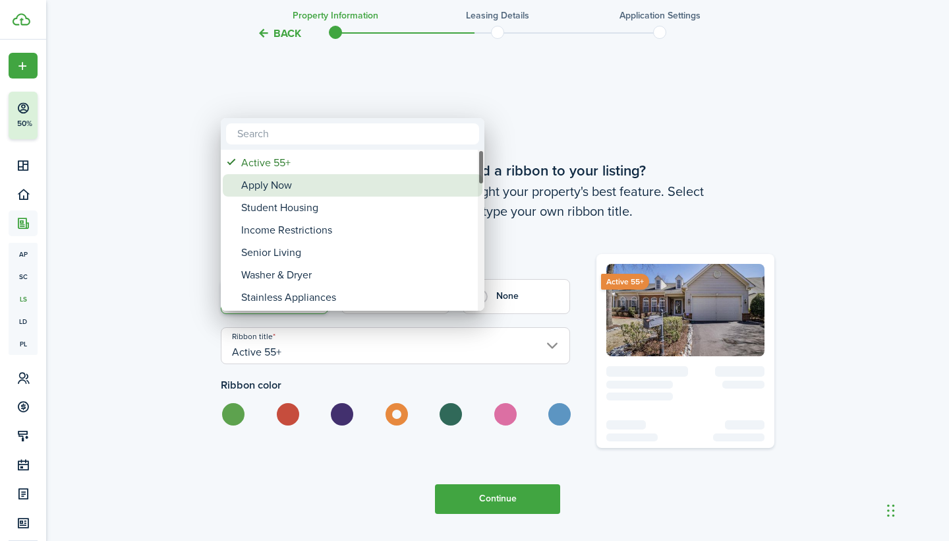
click at [378, 191] on div "Apply Now" at bounding box center [357, 185] width 233 height 22
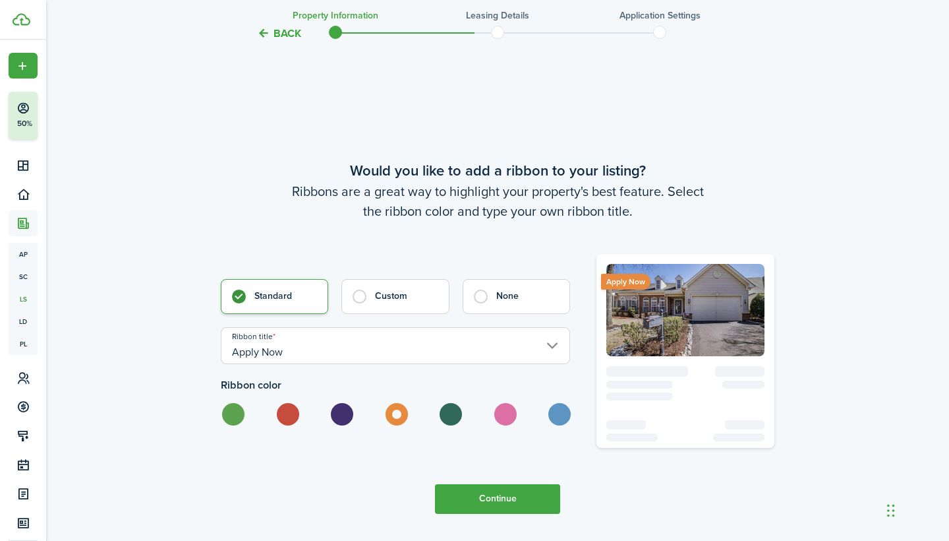
click at [409, 346] on input "Apply Now" at bounding box center [395, 345] width 349 height 37
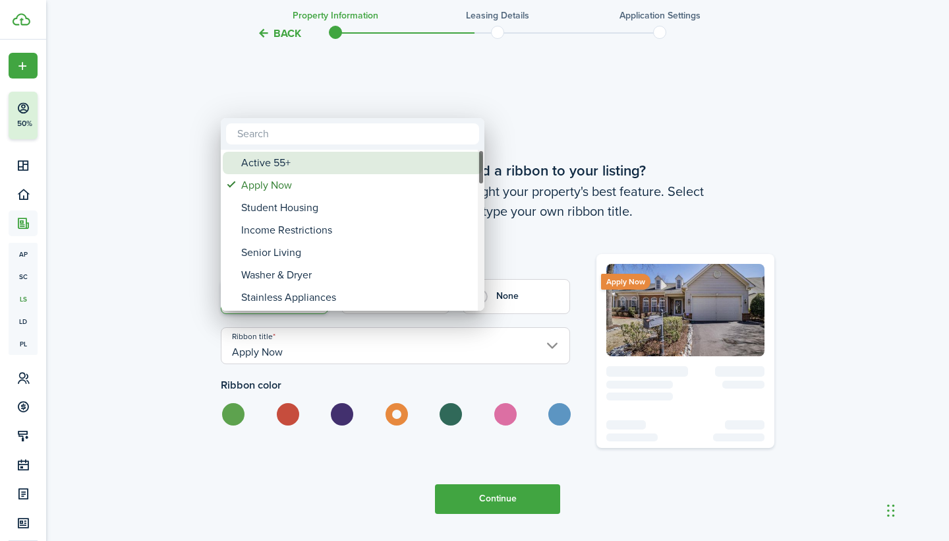
click at [355, 172] on div "Active 55+" at bounding box center [357, 163] width 233 height 22
type input "Active 55+"
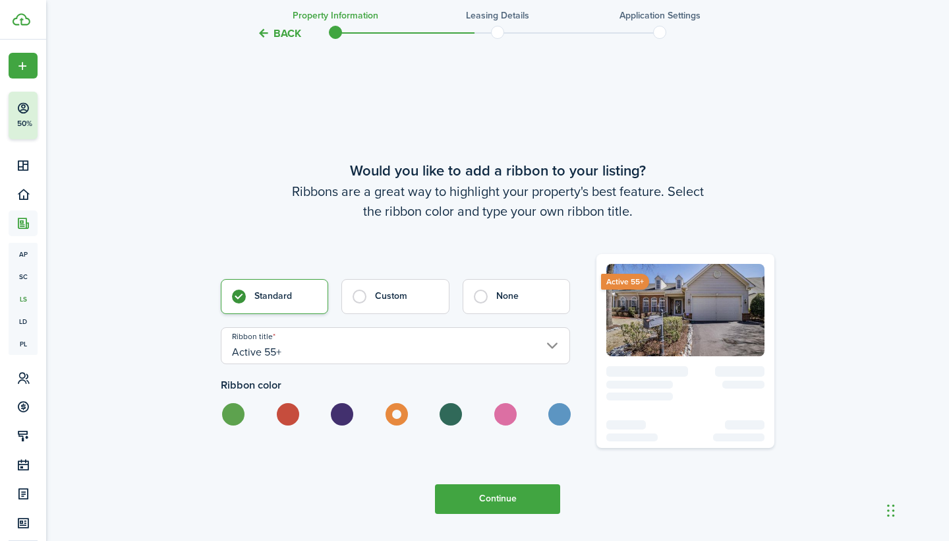
click at [486, 484] on button "Continue" at bounding box center [497, 499] width 125 height 30
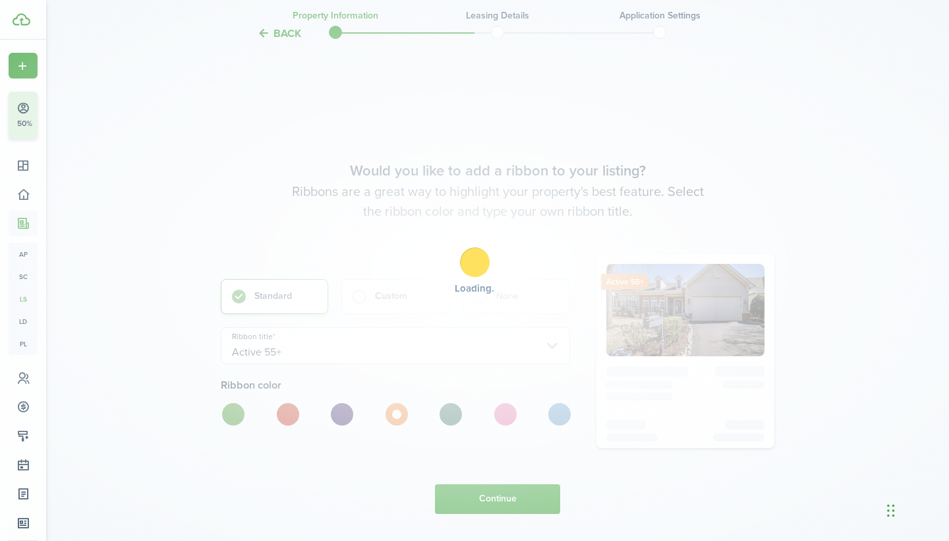
scroll to position [0, 0]
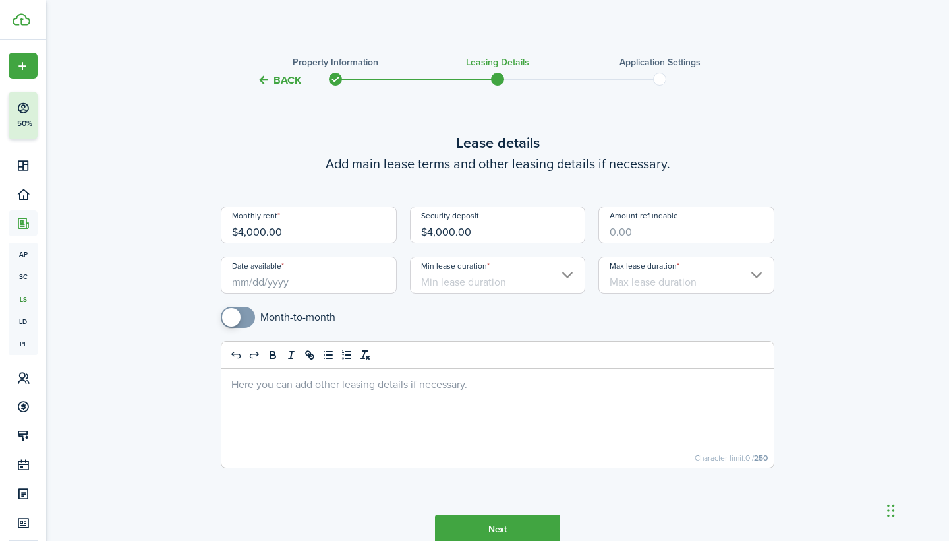
click at [293, 279] on input "Date available" at bounding box center [309, 274] width 176 height 37
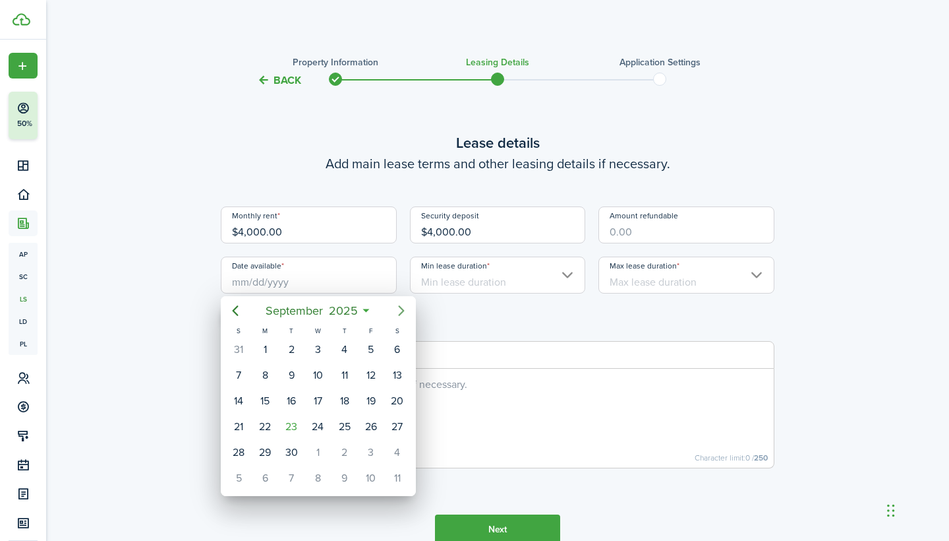
click at [398, 310] on icon "Next page" at bounding box center [402, 311] width 16 height 16
click at [399, 314] on icon "Next page" at bounding box center [401, 310] width 6 height 11
click at [266, 347] on div "1" at bounding box center [265, 349] width 20 height 20
type input "[DATE]"
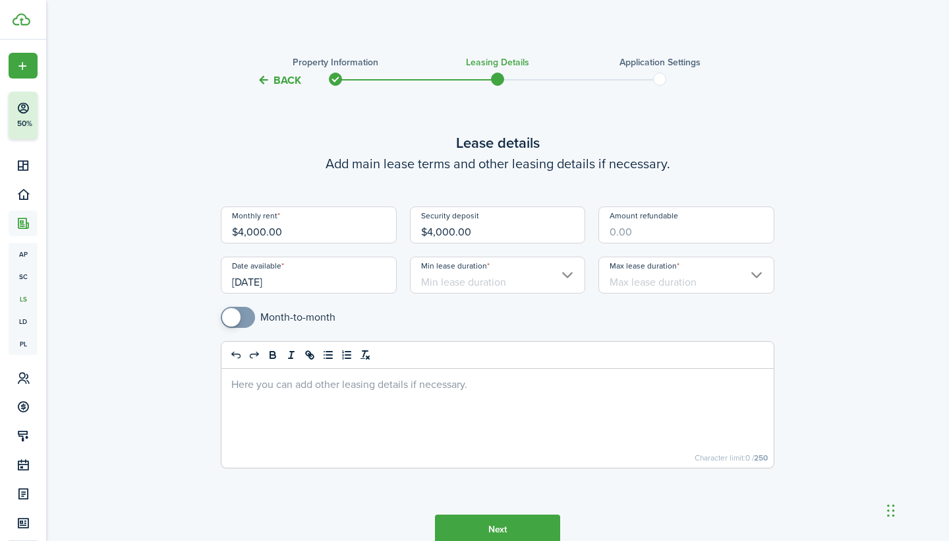
click at [474, 284] on input "Min lease duration" at bounding box center [498, 274] width 176 height 37
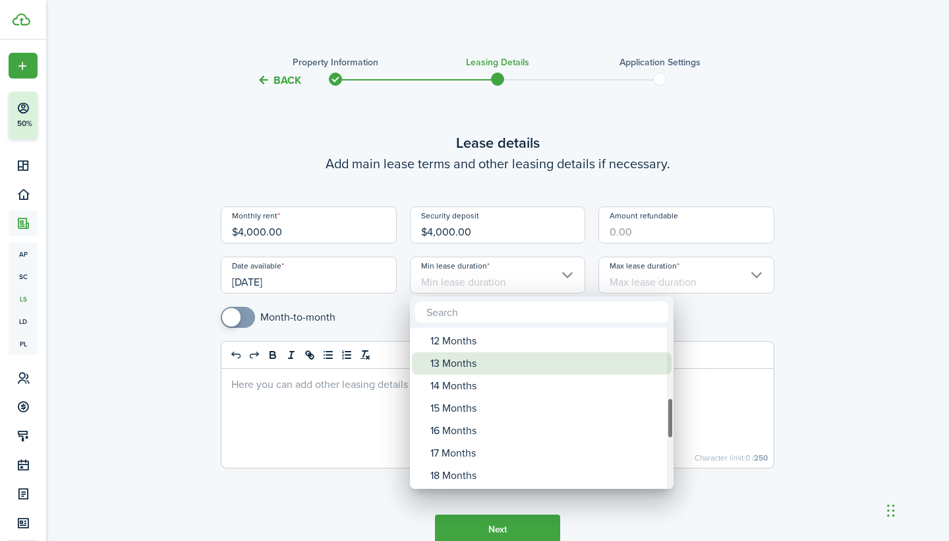
click at [478, 347] on div "Monthly 1 Month 2 Months 3 Months 4 Months 5 Months 6 Months 7 Months 8 Months …" at bounding box center [542, 408] width 264 height 1950
click at [717, 273] on div at bounding box center [475, 270] width 1160 height 751
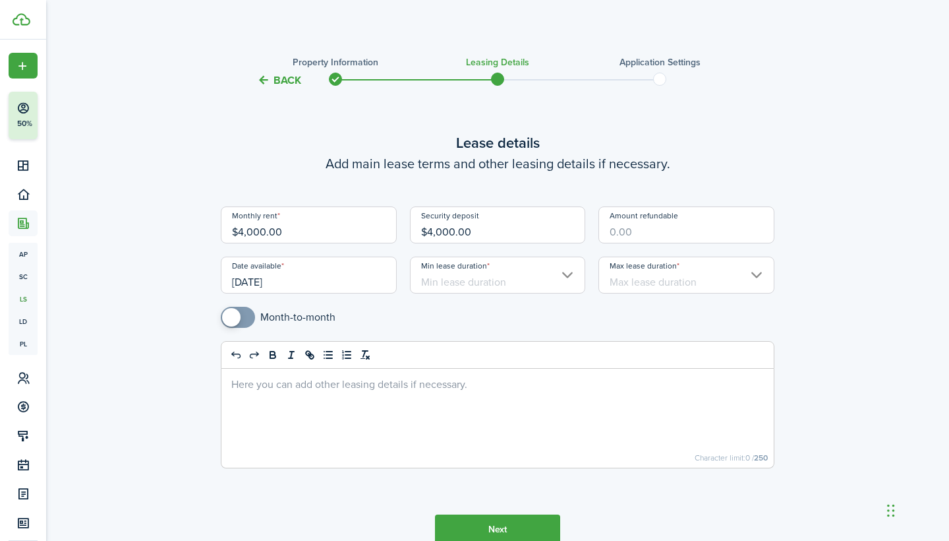
click at [512, 267] on input "Min lease duration" at bounding box center [498, 274] width 176 height 37
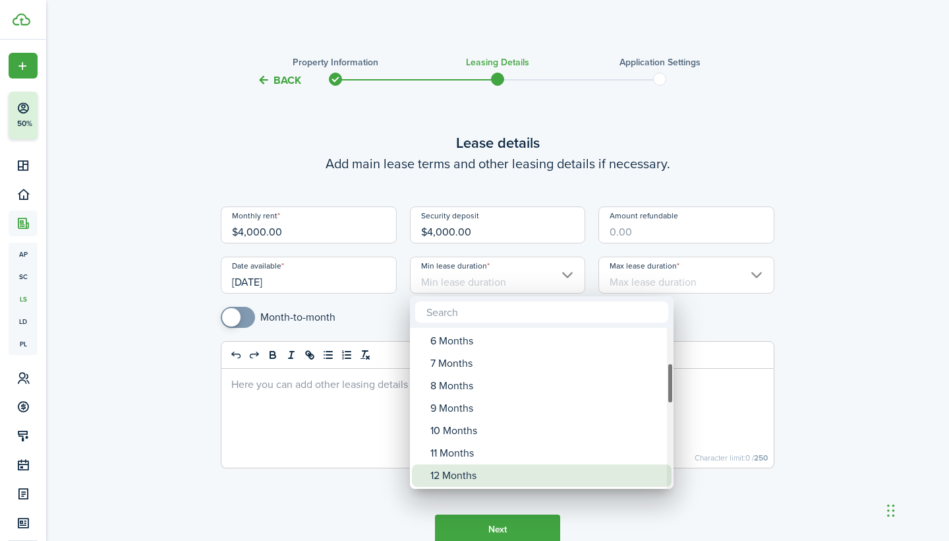
click at [473, 468] on div "12 Months" at bounding box center [546, 475] width 233 height 22
type input "12 Months"
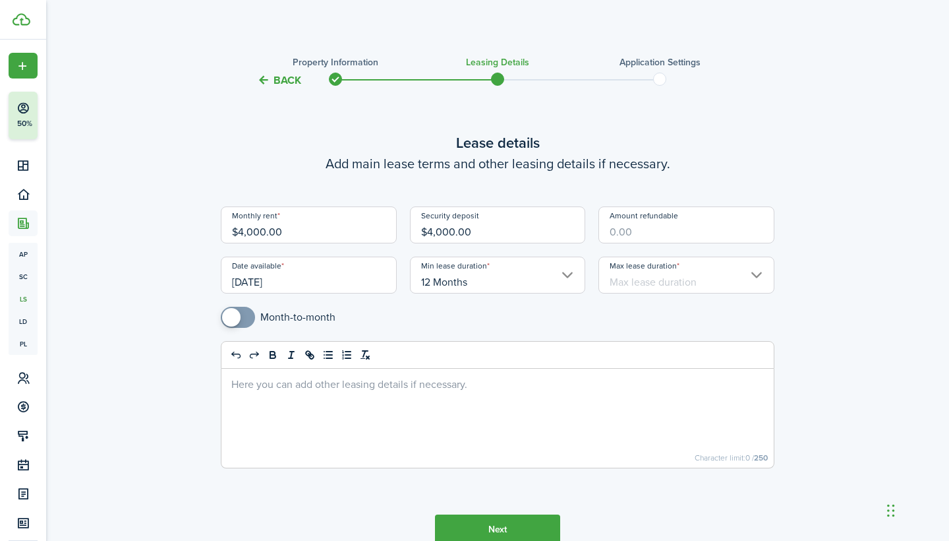
click at [701, 272] on input "Max lease duration" at bounding box center [687, 274] width 176 height 37
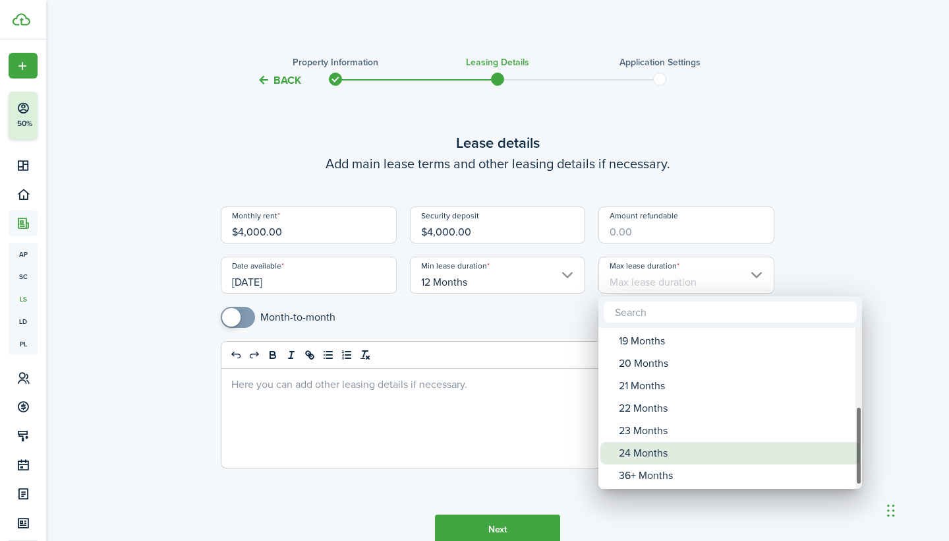
click at [682, 449] on div "24 Months" at bounding box center [735, 453] width 233 height 22
type input "24 Months"
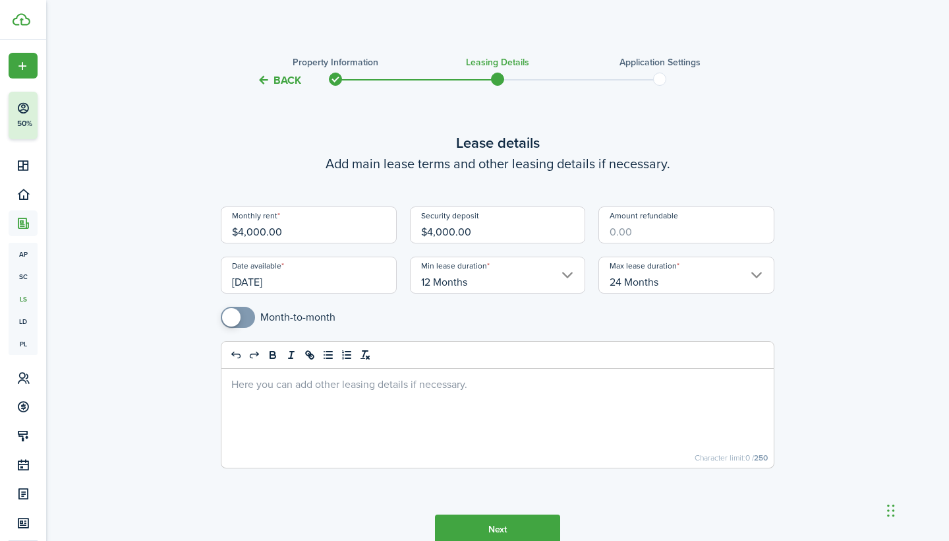
click at [589, 418] on div at bounding box center [497, 417] width 552 height 99
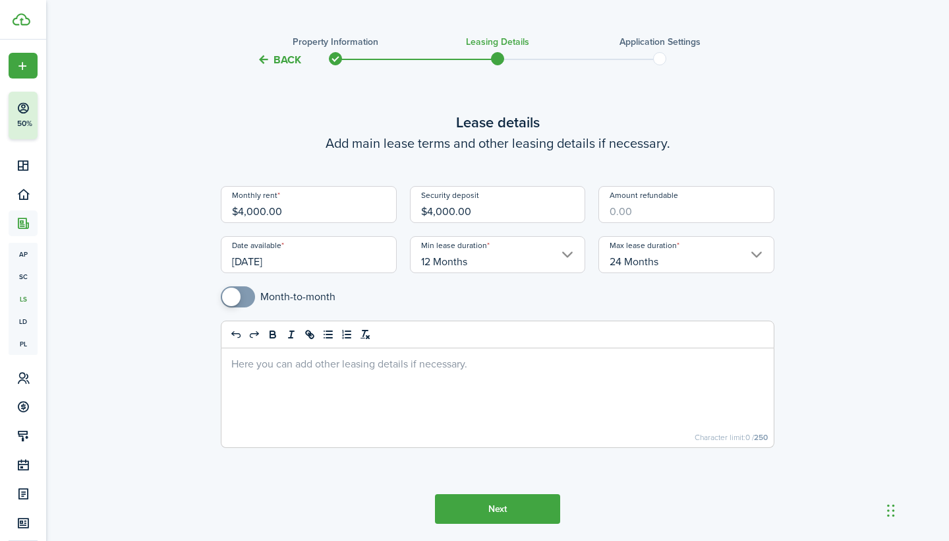
scroll to position [30, 0]
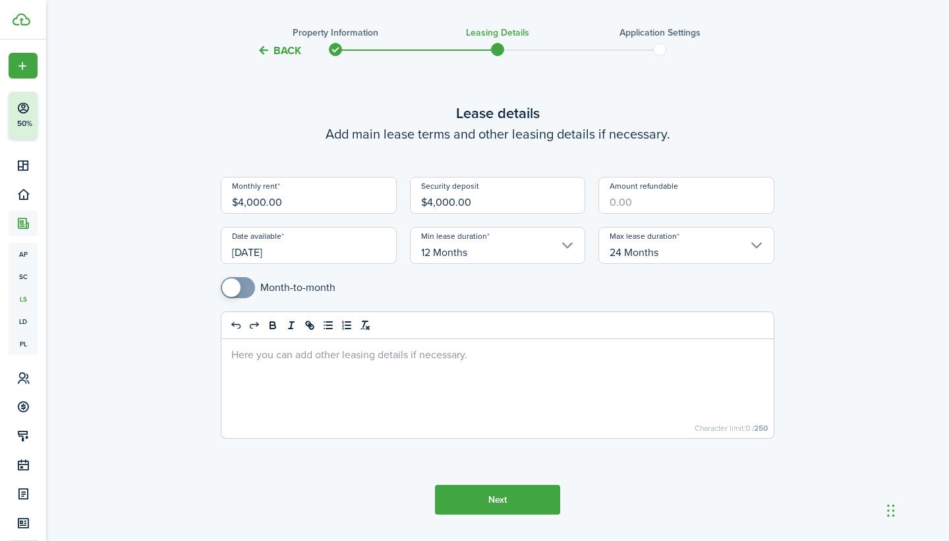
click at [533, 486] on button "Next" at bounding box center [497, 499] width 125 height 30
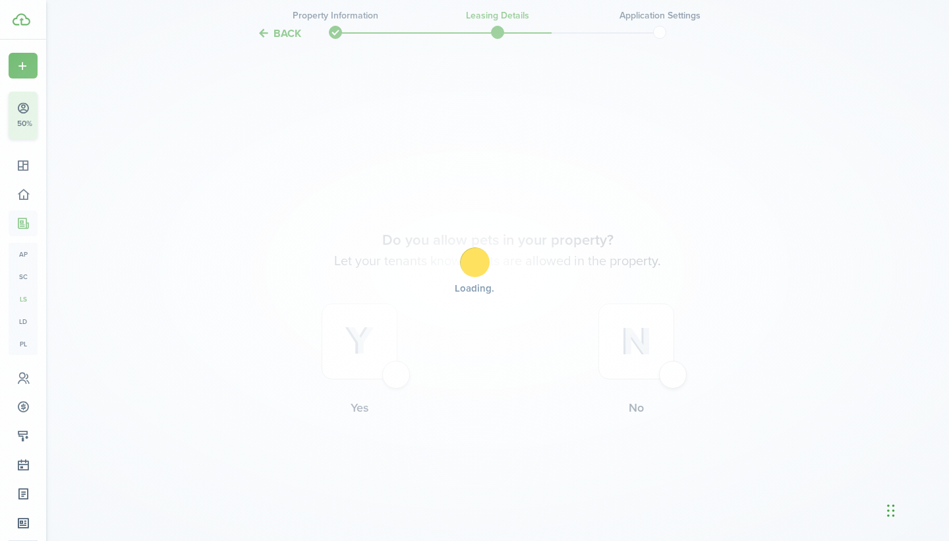
scroll to position [518, 0]
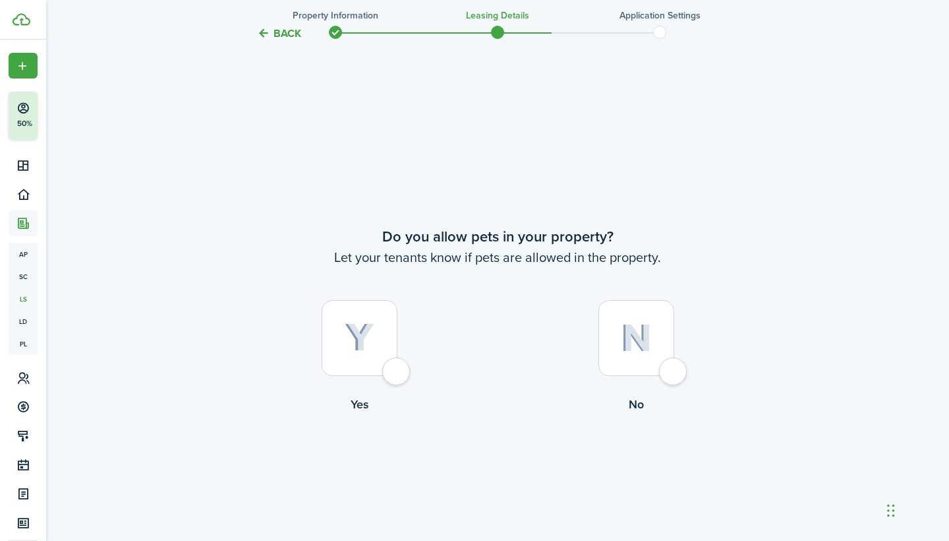
click at [395, 376] on div at bounding box center [360, 338] width 76 height 76
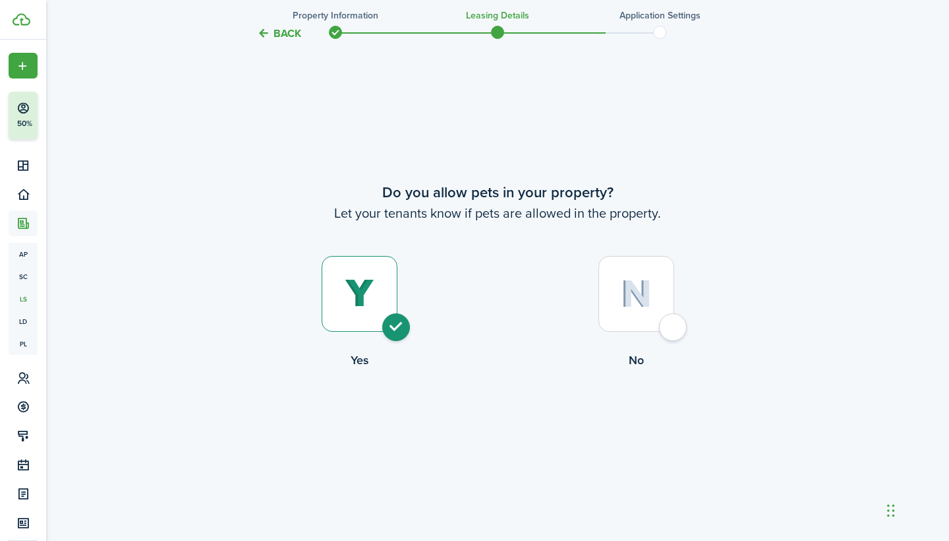
scroll to position [565, 0]
click at [659, 289] on div at bounding box center [637, 291] width 76 height 76
radio input "false"
radio input "true"
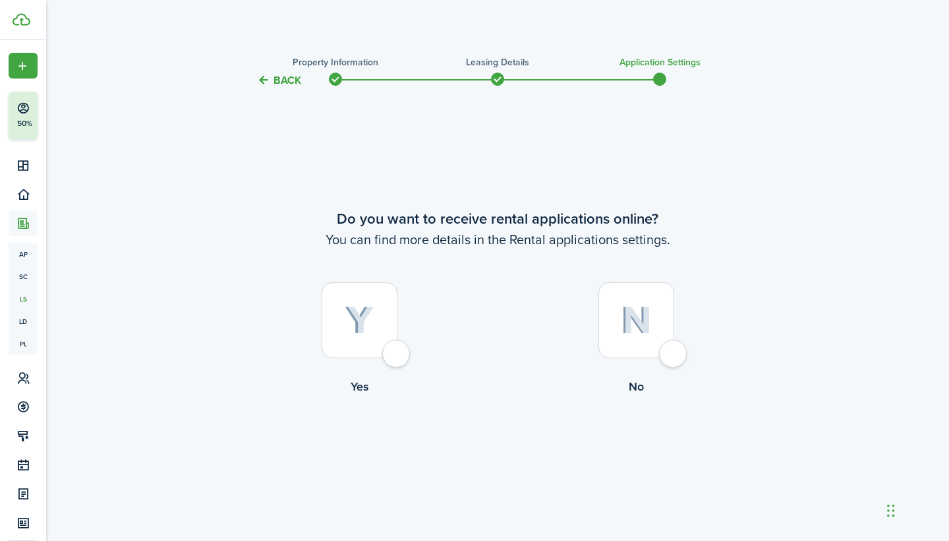
scroll to position [0, 0]
click at [397, 352] on div at bounding box center [360, 320] width 76 height 76
radio input "true"
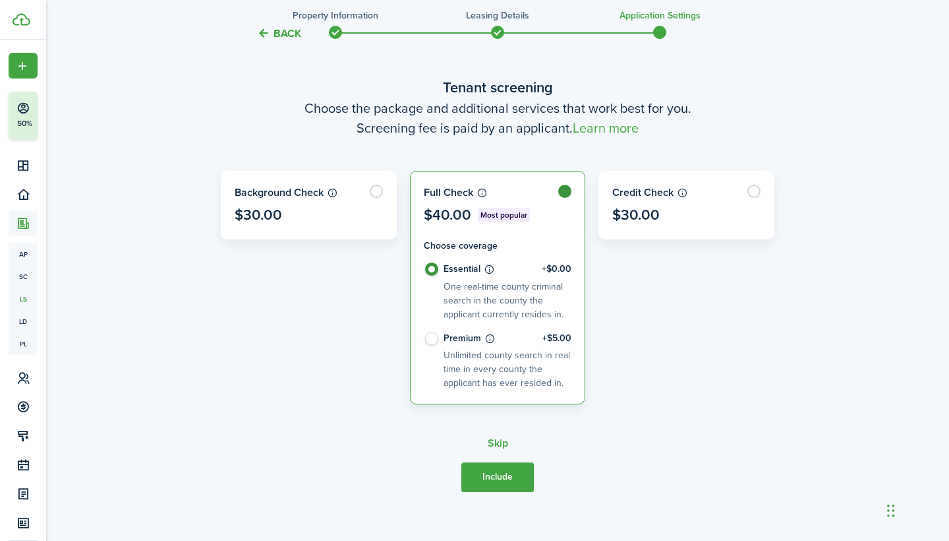
scroll to position [491, 0]
click at [434, 338] on label "Premium +$5.00 Unlimited county search in real time in every county the applica…" at bounding box center [498, 360] width 148 height 59
click at [427, 339] on label "Premium +$5.00 Unlimited county search in real time in every county the applica…" at bounding box center [498, 360] width 148 height 59
radio input "false"
radio input "true"
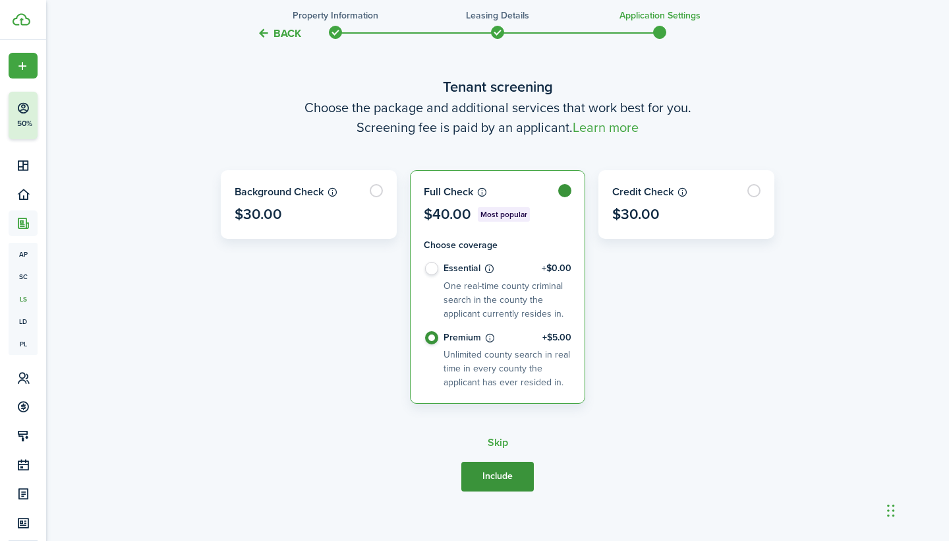
click at [486, 472] on button "Include" at bounding box center [497, 476] width 73 height 30
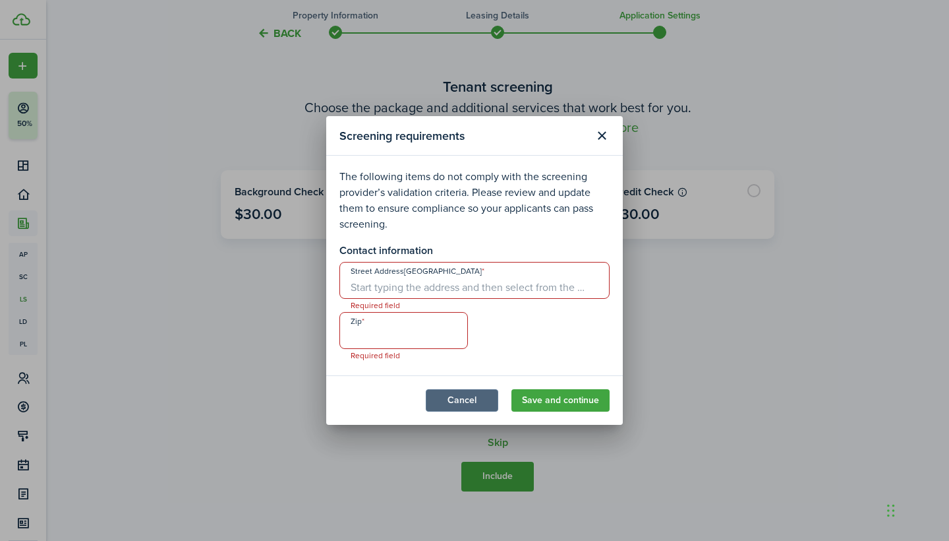
click at [471, 408] on button "Cancel" at bounding box center [462, 400] width 73 height 22
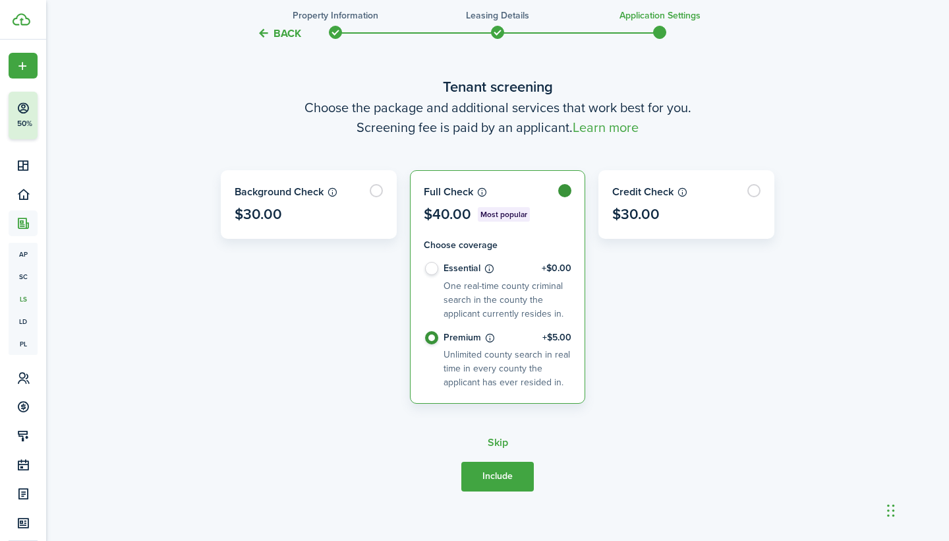
click at [434, 276] on label "Essential +$0.00 One real-time county criminal search in the county the applica…" at bounding box center [498, 296] width 148 height 69
radio input "true"
click at [517, 476] on button "Include" at bounding box center [497, 476] width 73 height 30
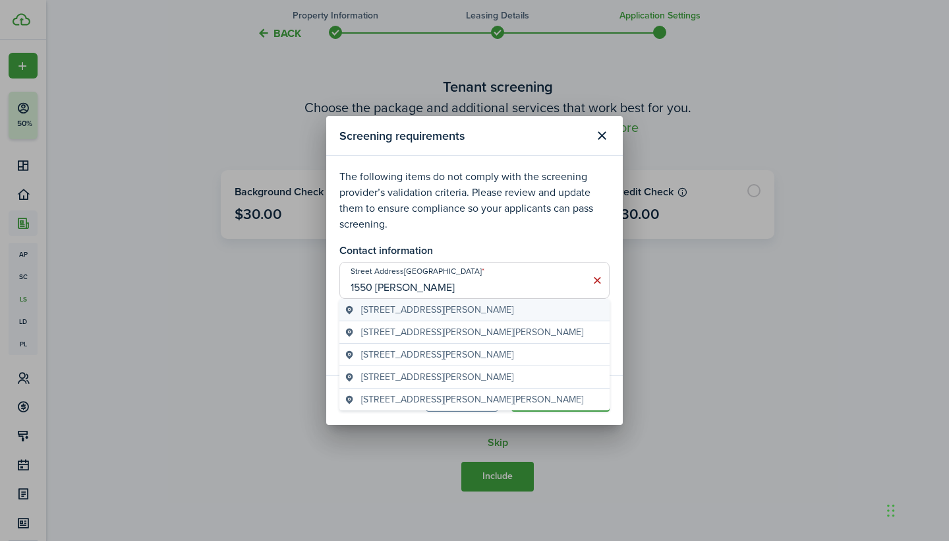
click at [457, 309] on span "[STREET_ADDRESS][PERSON_NAME]" at bounding box center [437, 310] width 152 height 14
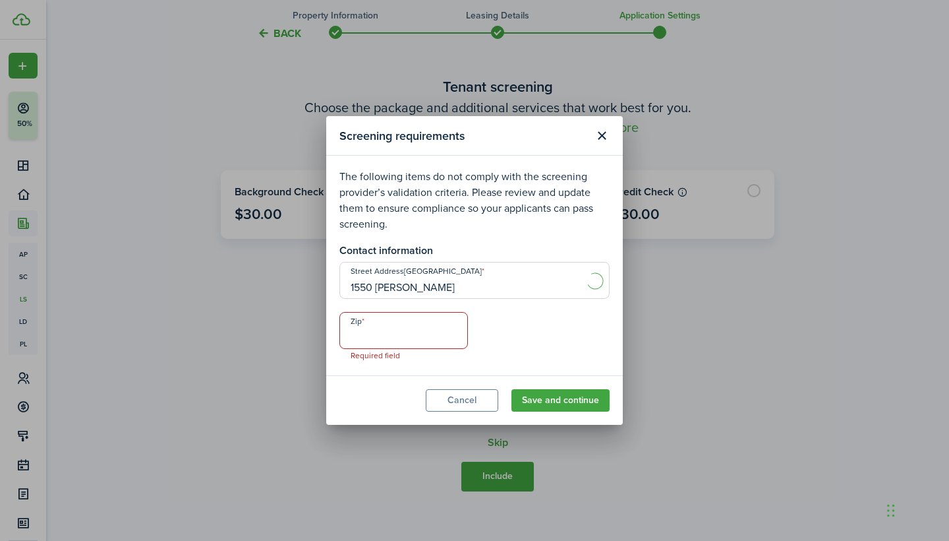
type input "[STREET_ADDRESS][PERSON_NAME]"
type input "22209"
click at [477, 289] on input "[STREET_ADDRESS][PERSON_NAME]" at bounding box center [474, 280] width 270 height 37
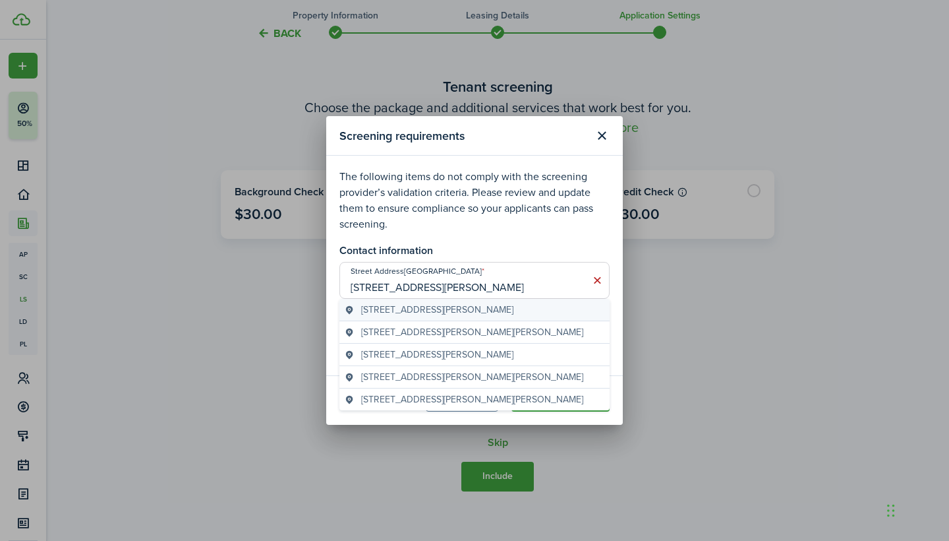
click at [497, 309] on span "[STREET_ADDRESS][PERSON_NAME]" at bounding box center [437, 310] width 152 height 14
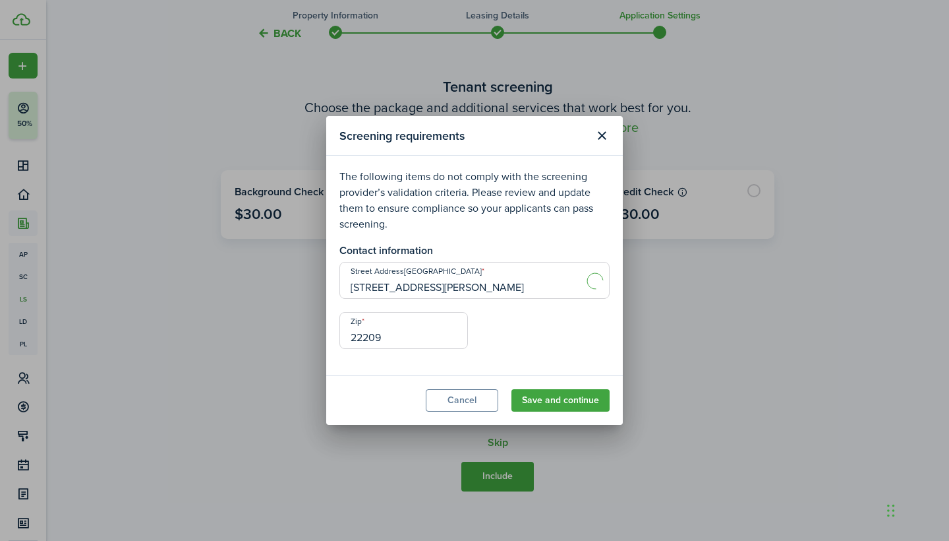
type input "[STREET_ADDRESS][PERSON_NAME]"
click at [551, 407] on button "Save and continue" at bounding box center [561, 400] width 98 height 22
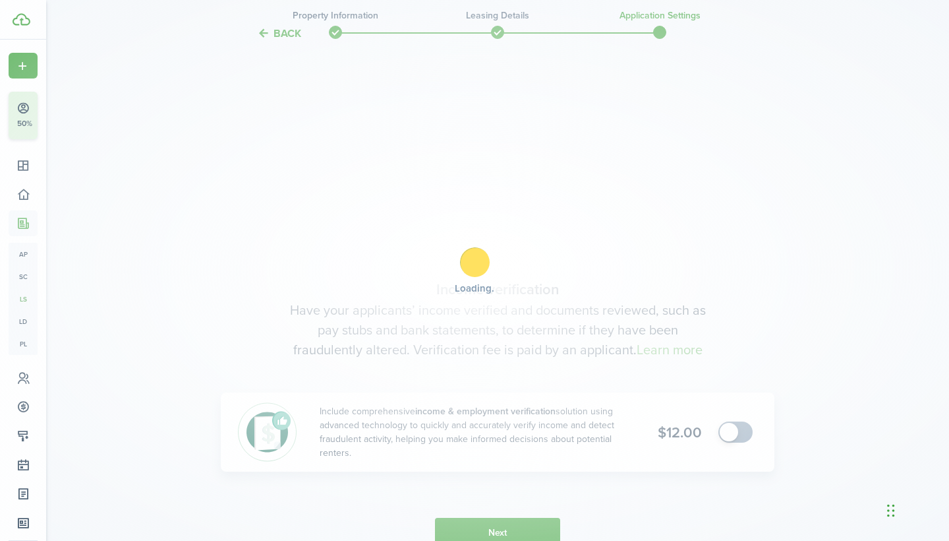
scroll to position [993, 0]
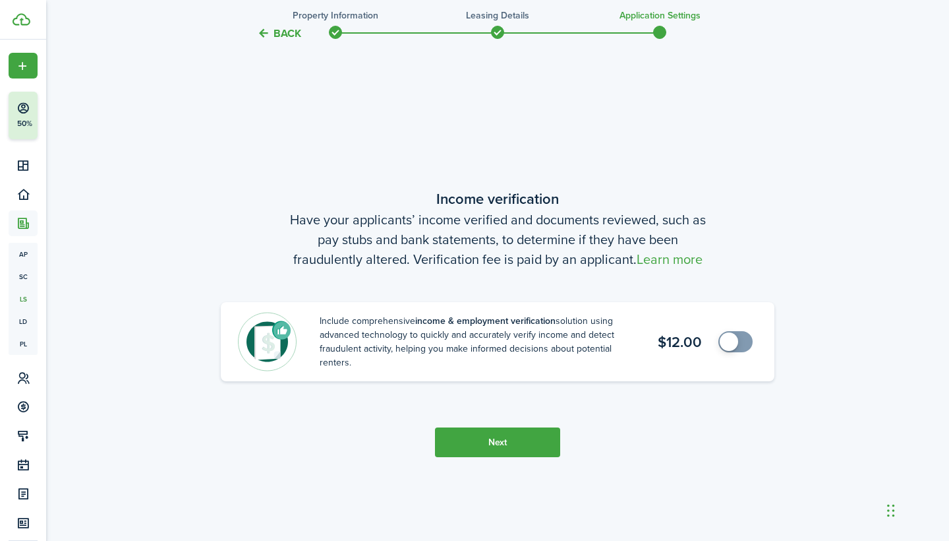
checkbox input "true"
click at [739, 343] on span at bounding box center [735, 341] width 13 height 21
click at [528, 434] on button "Next" at bounding box center [497, 442] width 125 height 30
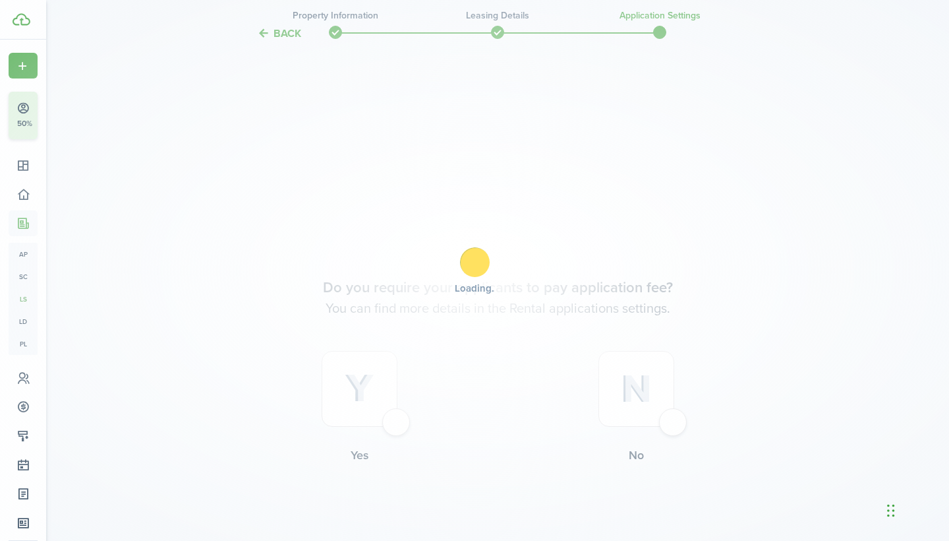
scroll to position [1533, 0]
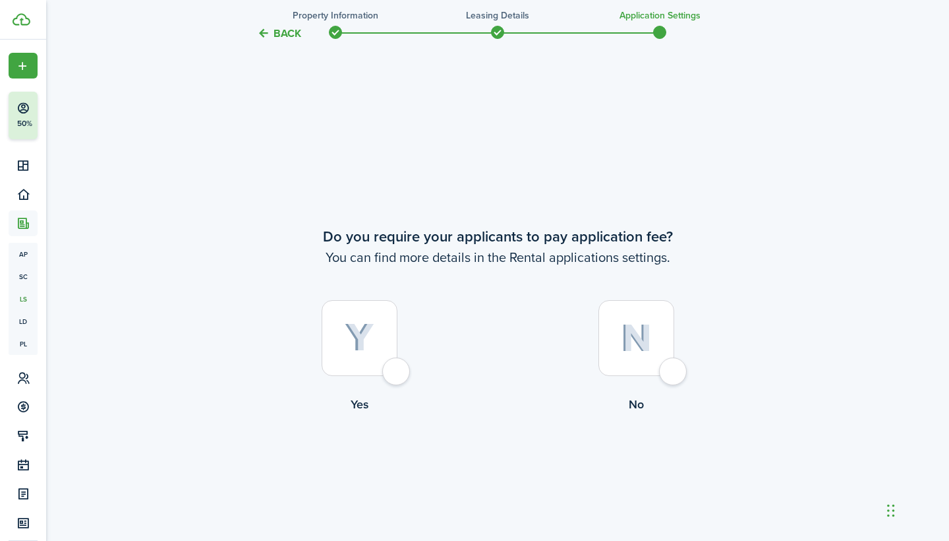
click at [397, 372] on div at bounding box center [360, 338] width 76 height 76
radio input "true"
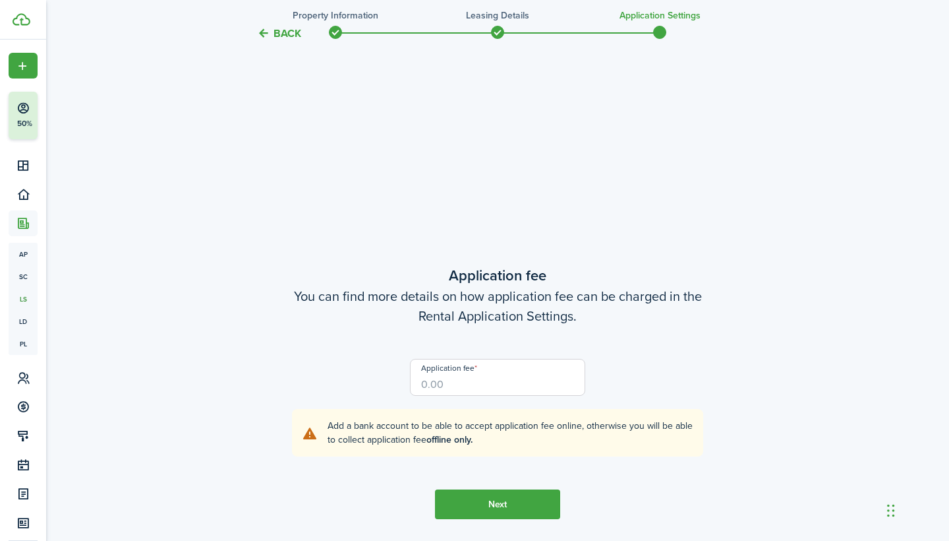
scroll to position [2074, 0]
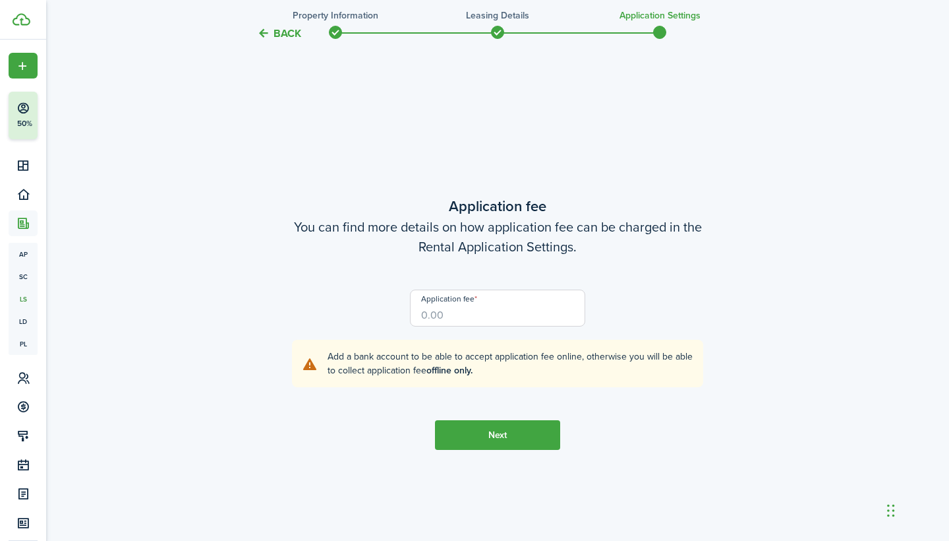
click at [428, 320] on input "Application fee" at bounding box center [498, 307] width 176 height 37
type input "$60.00"
click at [481, 452] on tc-wizard-step "Application fee You can find more details on how application fee can be charged…" at bounding box center [498, 322] width 554 height 541
click at [477, 430] on button "Next" at bounding box center [497, 435] width 125 height 30
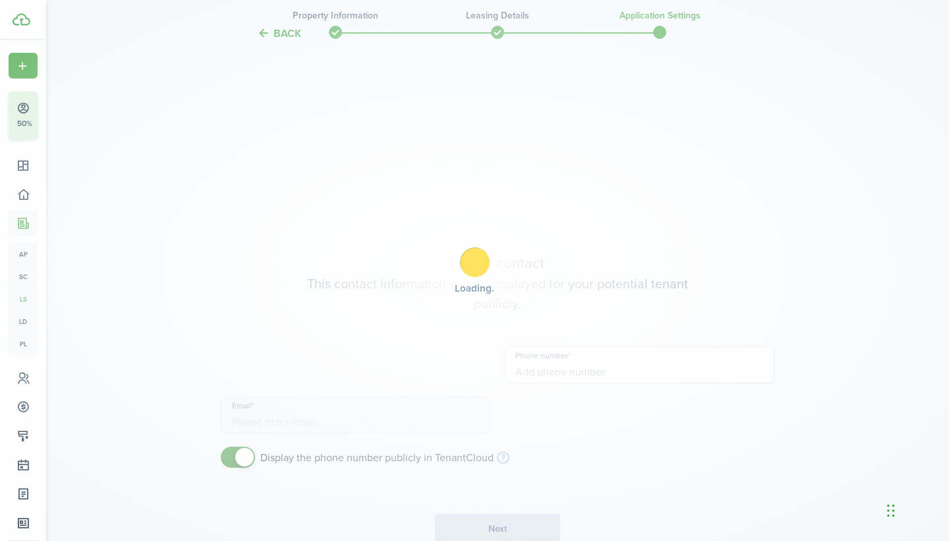
type input "[PHONE_NUMBER]"
type input "[EMAIL_ADDRESS][DOMAIN_NAME]"
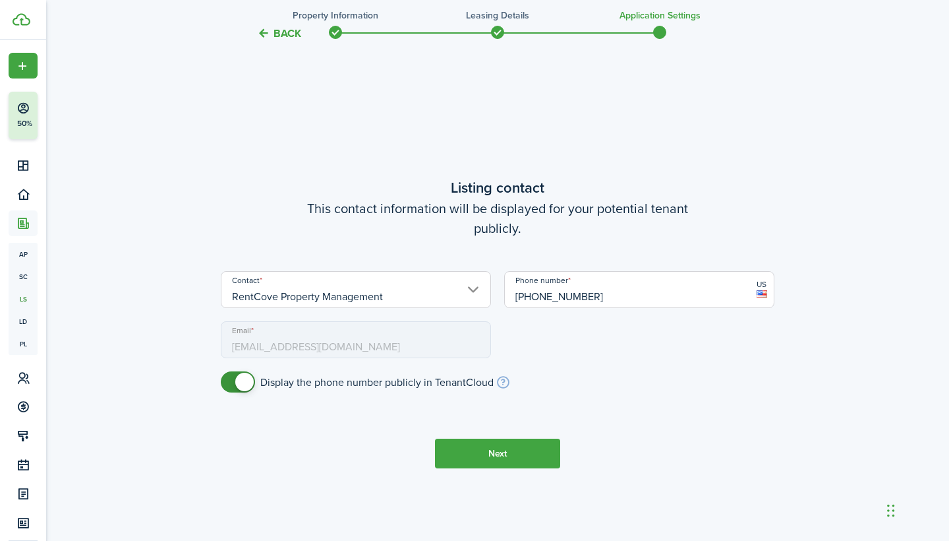
click at [481, 455] on button "Next" at bounding box center [497, 453] width 125 height 30
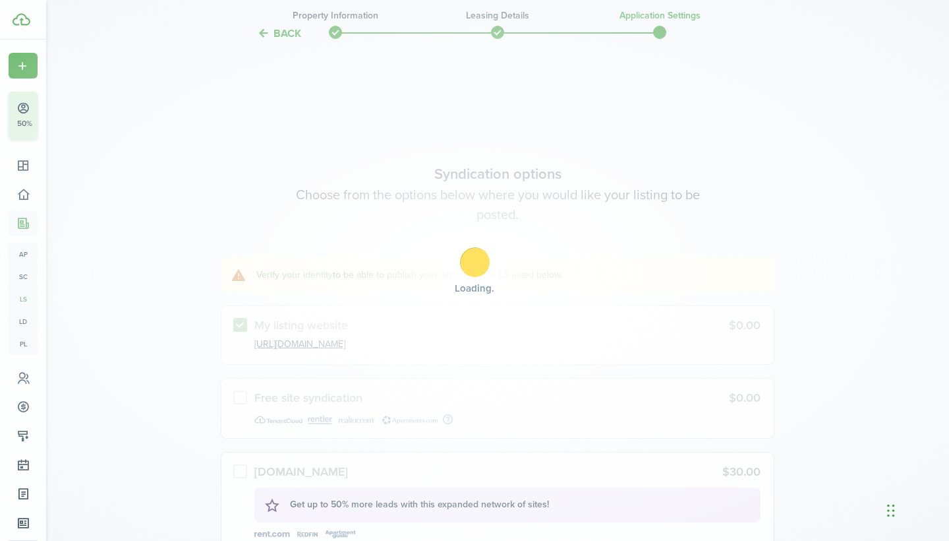
scroll to position [3155, 0]
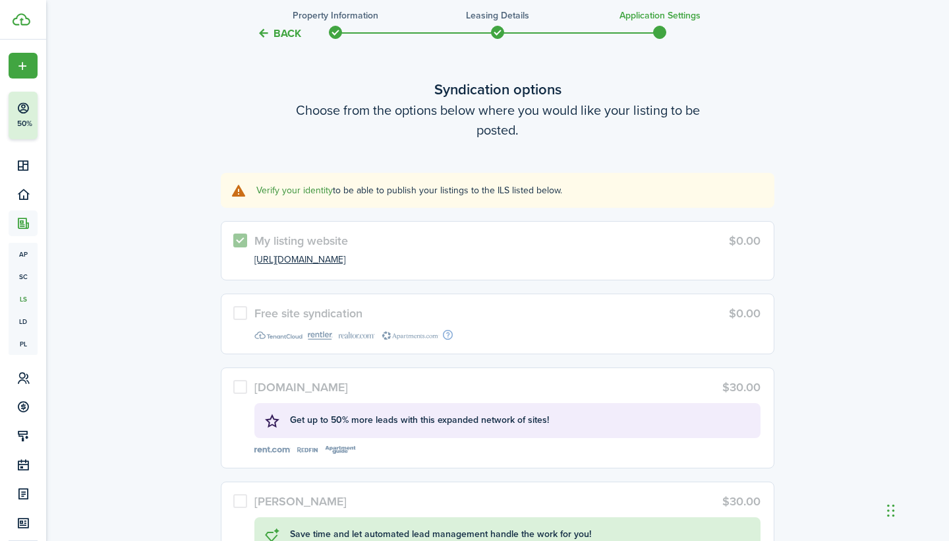
click at [310, 194] on link "Verify your identity" at bounding box center [294, 190] width 76 height 14
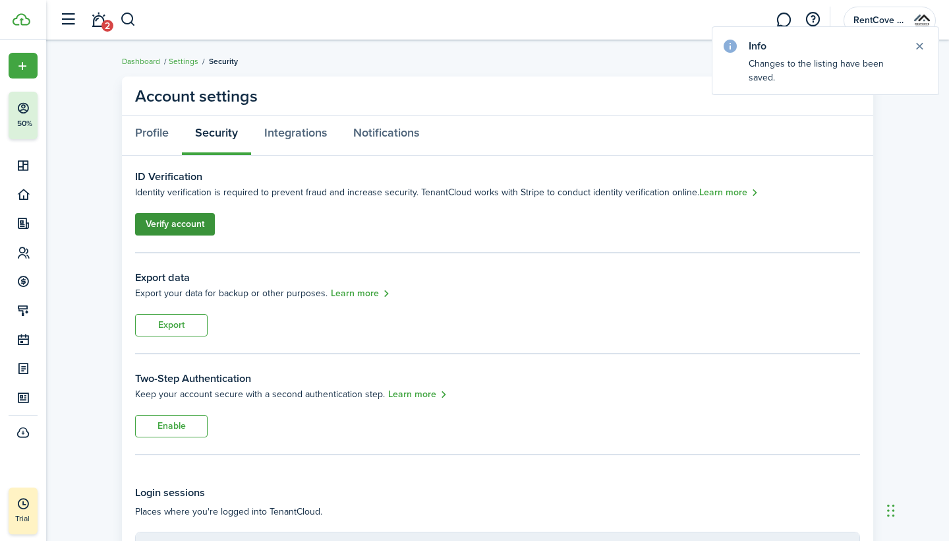
click at [163, 226] on link "Verify account" at bounding box center [175, 224] width 80 height 22
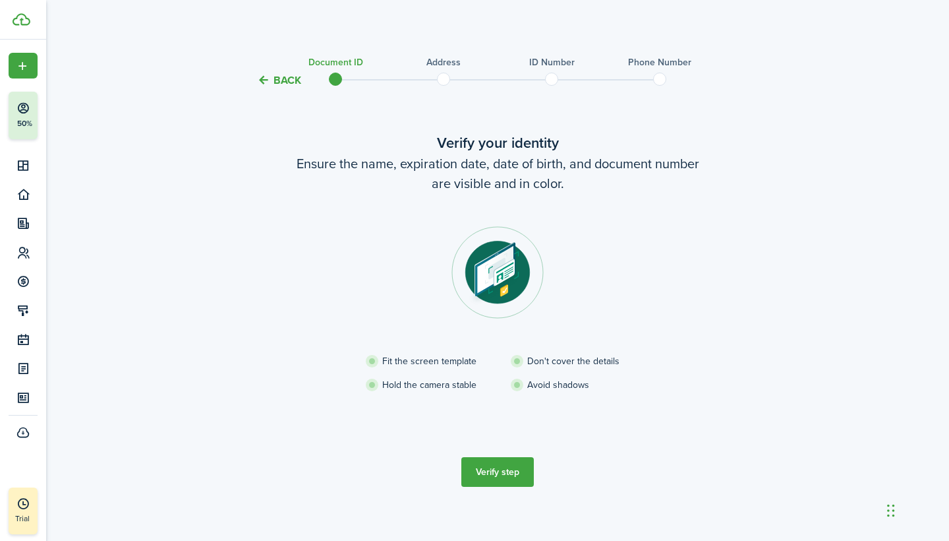
click at [521, 469] on button "Verify step" at bounding box center [497, 472] width 73 height 30
click at [277, 76] on button "Back" at bounding box center [279, 80] width 44 height 14
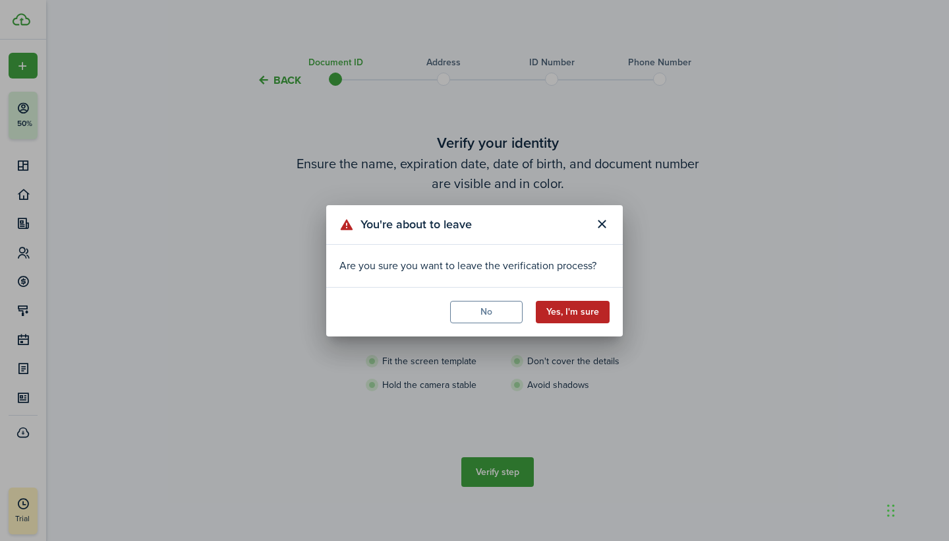
click at [569, 316] on button "Yes, I'm sure" at bounding box center [573, 312] width 74 height 22
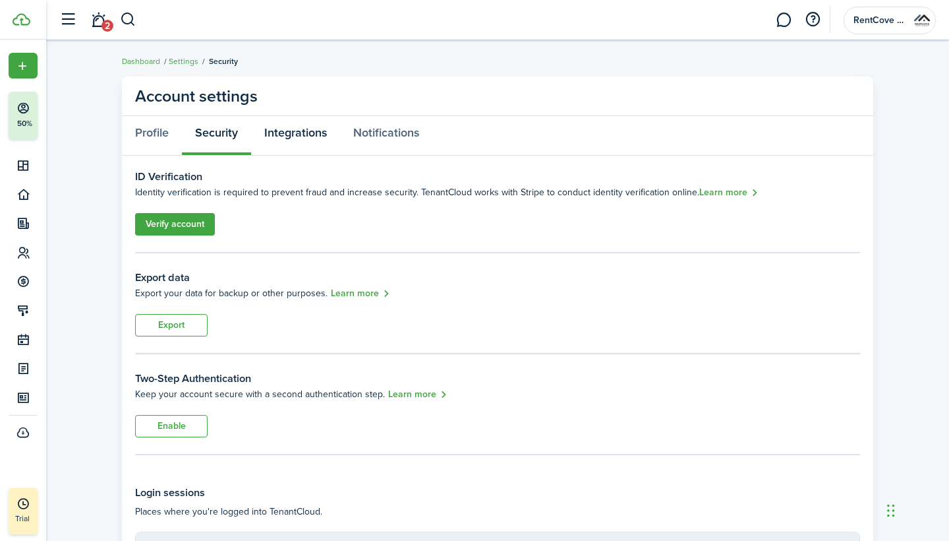
click at [307, 134] on link "Integrations" at bounding box center [295, 136] width 89 height 40
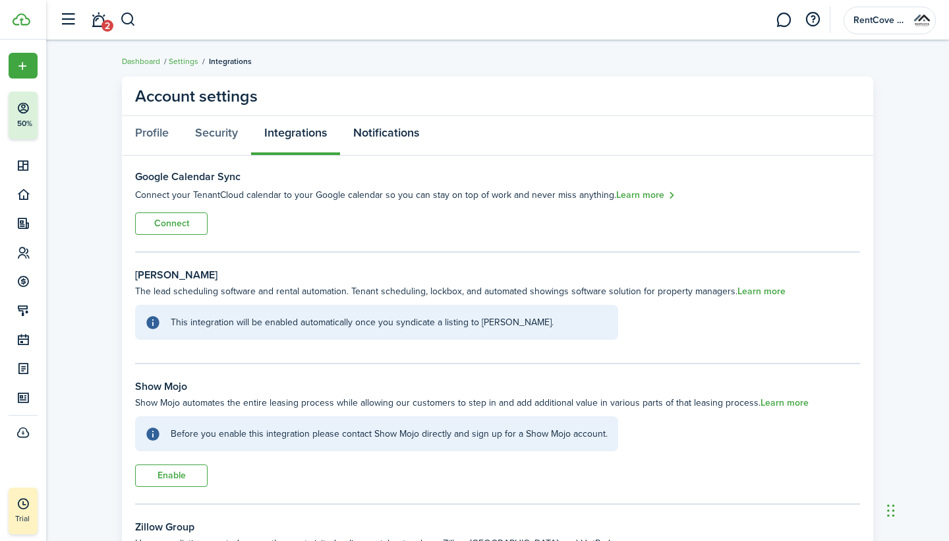
click at [375, 138] on link "Notifications" at bounding box center [386, 136] width 92 height 40
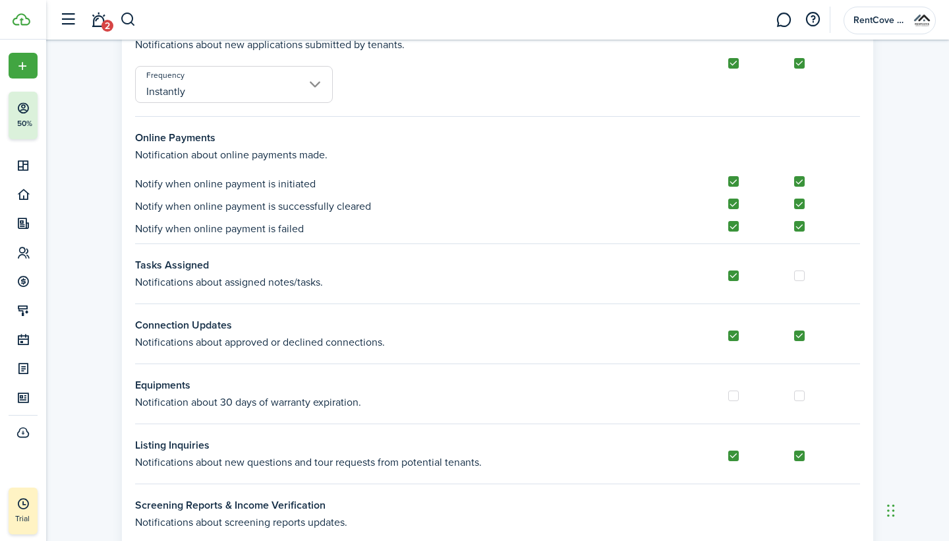
scroll to position [471, 0]
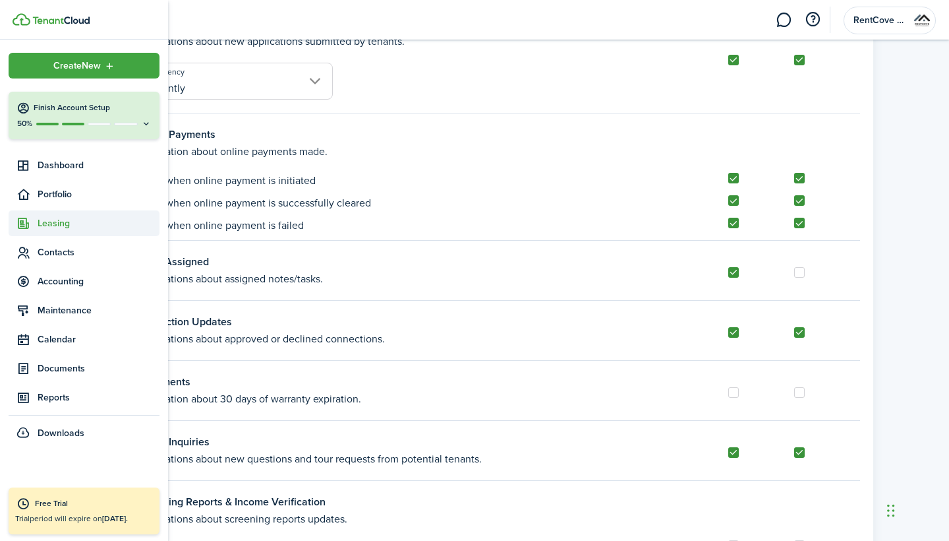
click at [44, 230] on span "Leasing" at bounding box center [84, 223] width 151 height 26
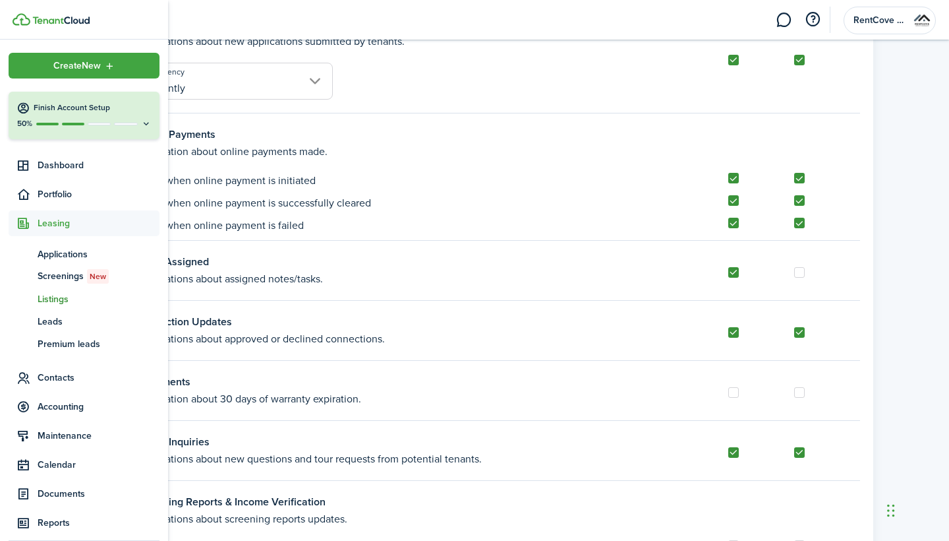
click at [55, 305] on span "Listings" at bounding box center [99, 299] width 122 height 14
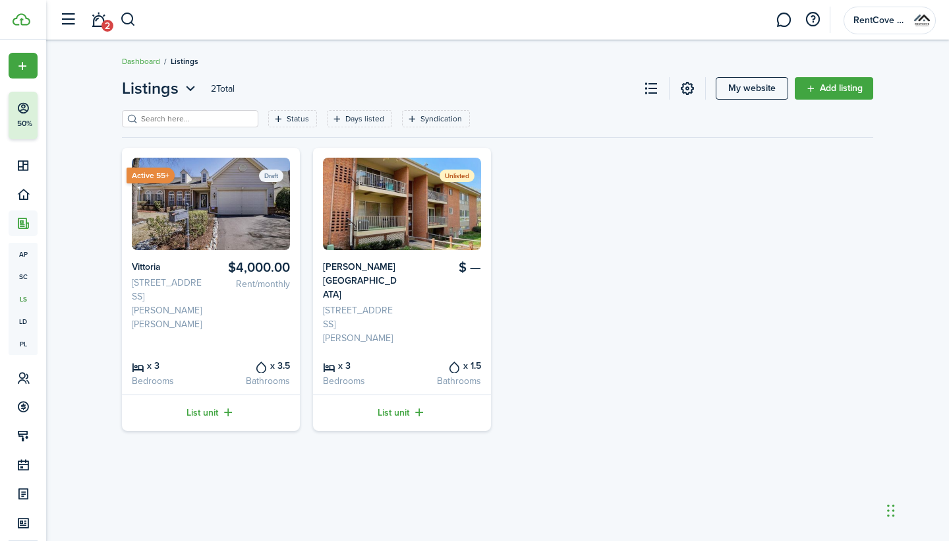
click at [225, 238] on img at bounding box center [211, 204] width 158 height 92
click at [209, 394] on link "List unit" at bounding box center [211, 412] width 178 height 36
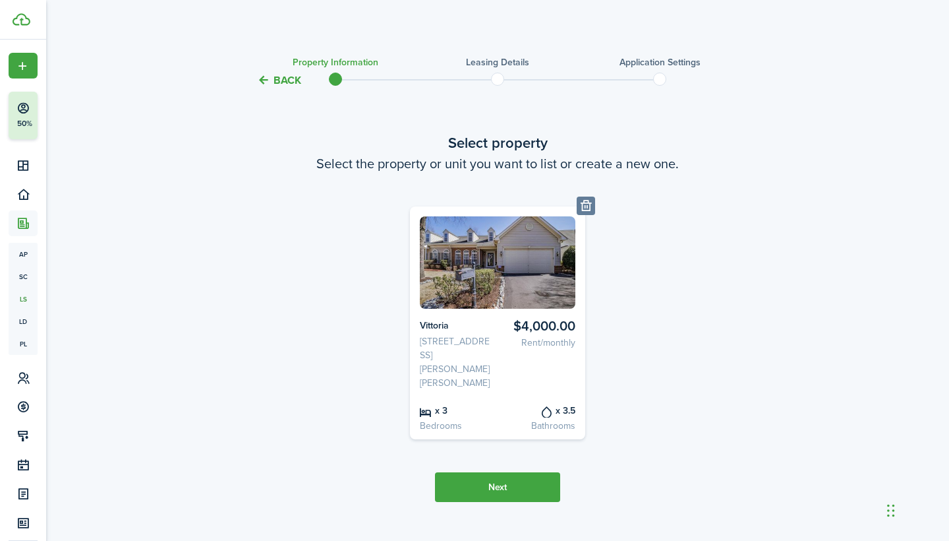
click at [473, 489] on tc-wizard-step "Select property Select the property or unit you want to list or create a new on…" at bounding box center [498, 316] width 554 height 423
click at [472, 472] on button "Next" at bounding box center [497, 487] width 125 height 30
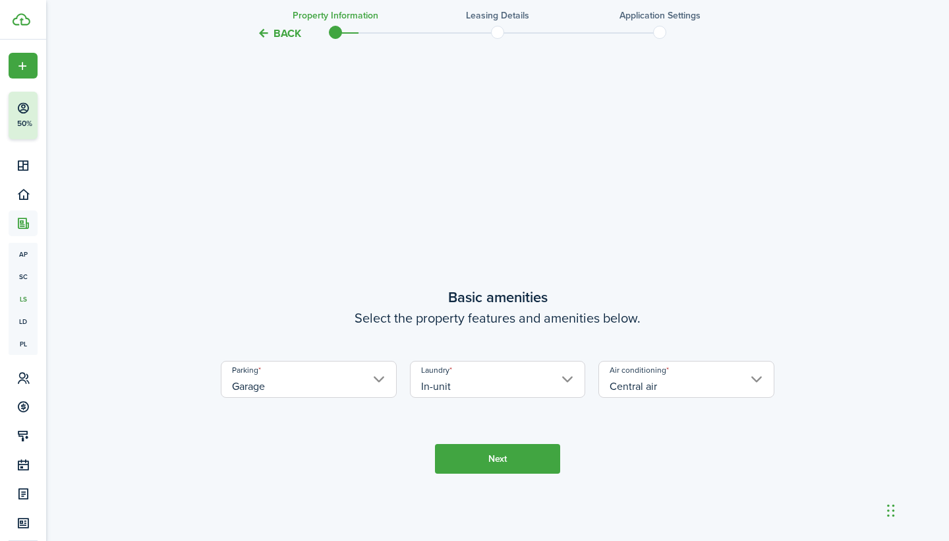
scroll to position [462, 0]
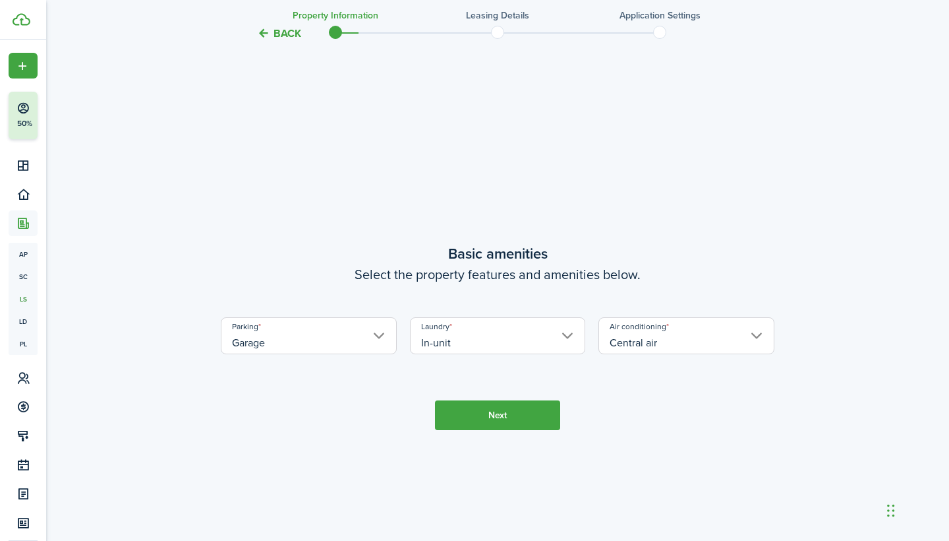
click at [475, 421] on tc-wizard-step "Basic amenities Select the property features and amenities below. Parking Garag…" at bounding box center [498, 336] width 554 height 541
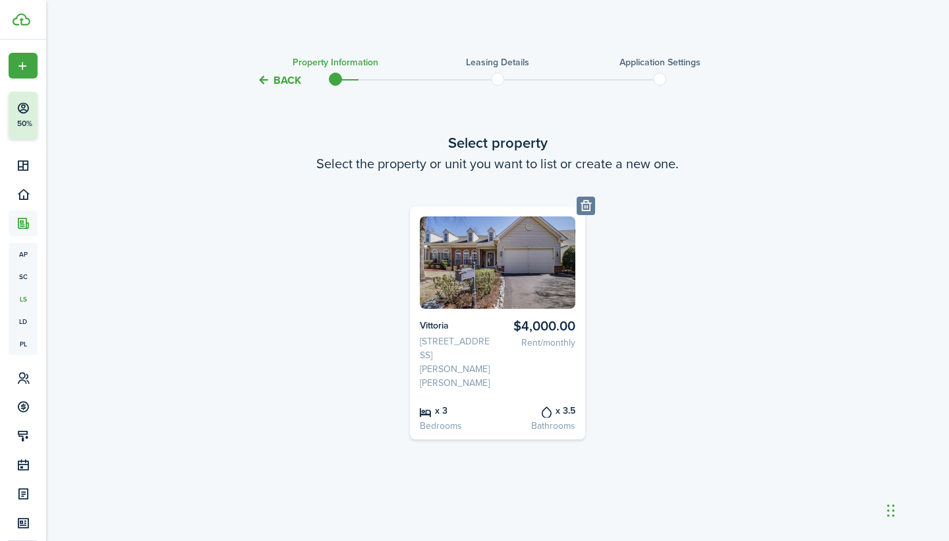
scroll to position [0, 0]
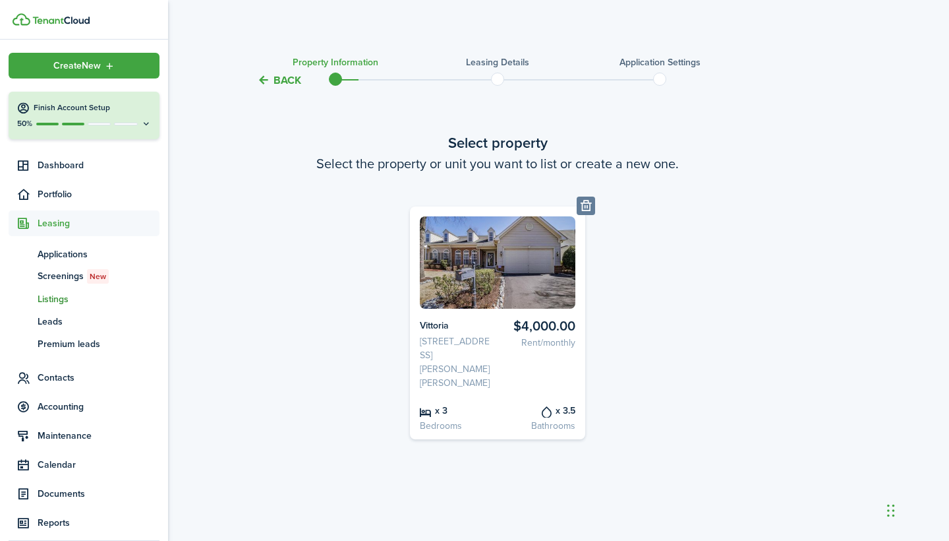
click at [28, 232] on span "Leasing" at bounding box center [84, 223] width 151 height 26
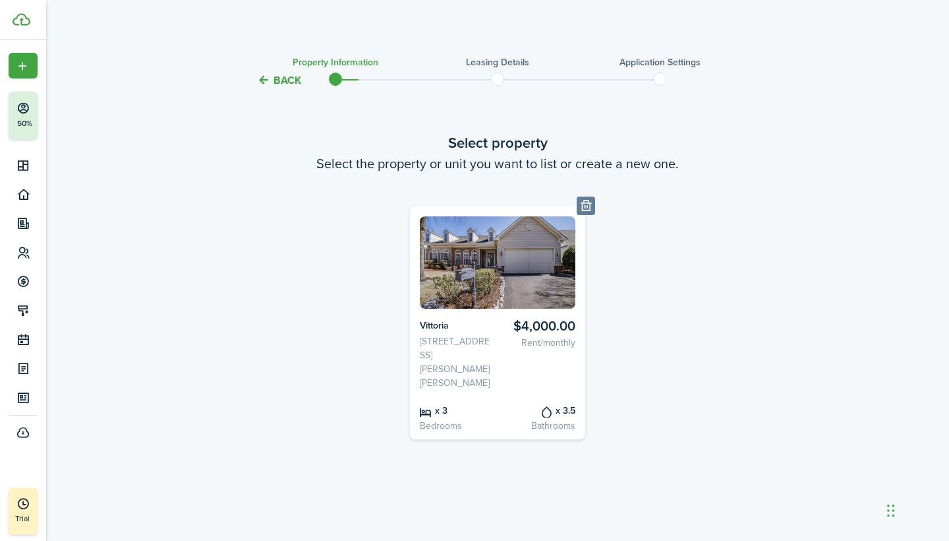
click at [326, 276] on div "Property Vittoria $4,000.00 Rent/monthly Vittoria [STREET_ADDRESS][PERSON_NAME]…" at bounding box center [497, 322] width 567 height 233
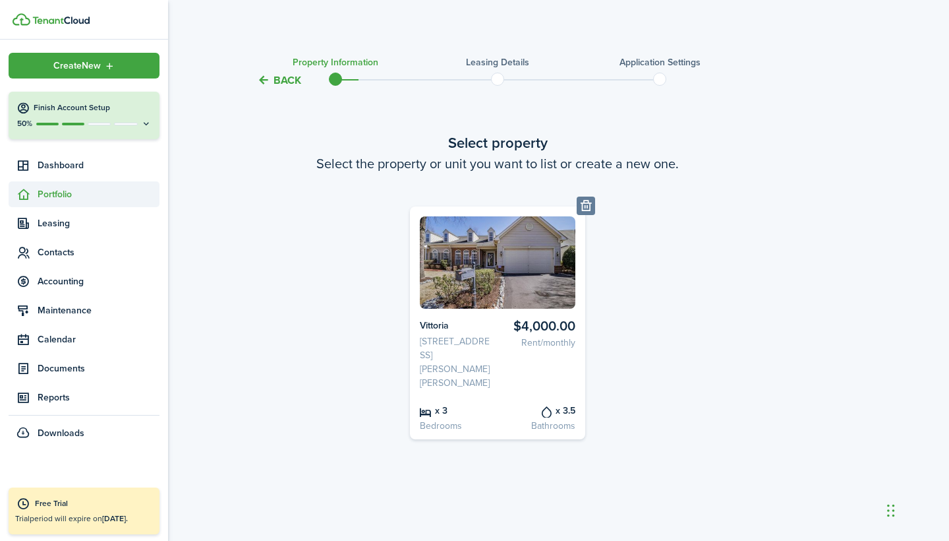
click at [27, 188] on icon at bounding box center [23, 194] width 14 height 13
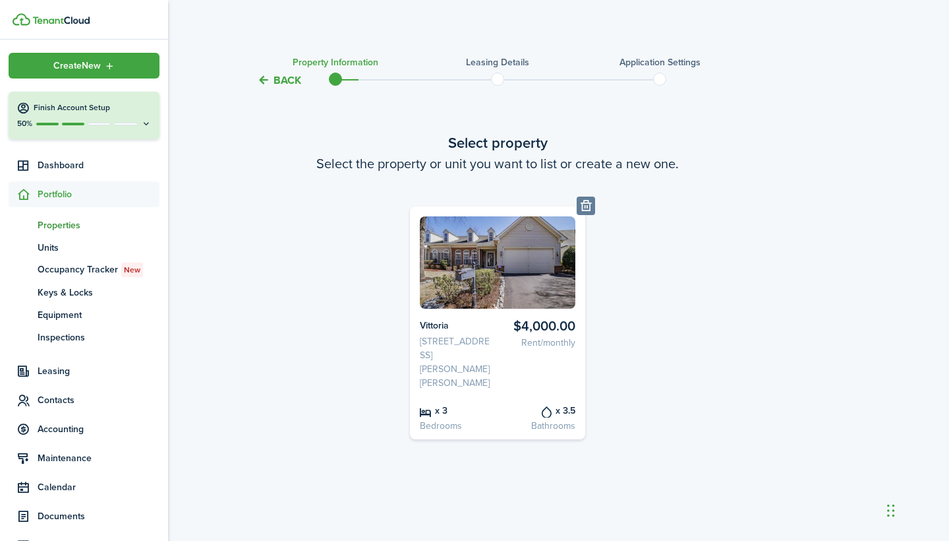
click at [40, 227] on span "Properties" at bounding box center [99, 225] width 122 height 14
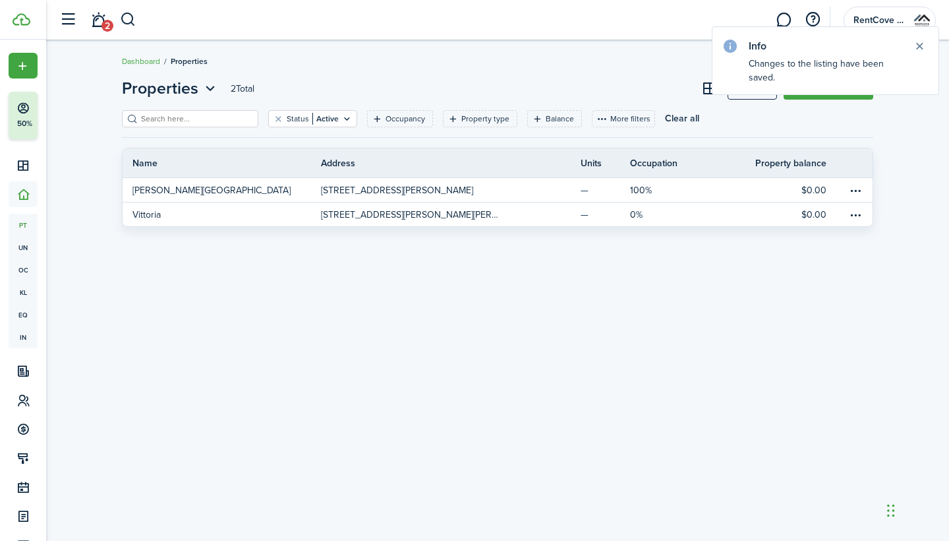
click at [315, 241] on div "Properties 2 Total Import Add property Status Active Occupancy Property type Ba…" at bounding box center [497, 290] width 903 height 441
